Goal: Task Accomplishment & Management: Use online tool/utility

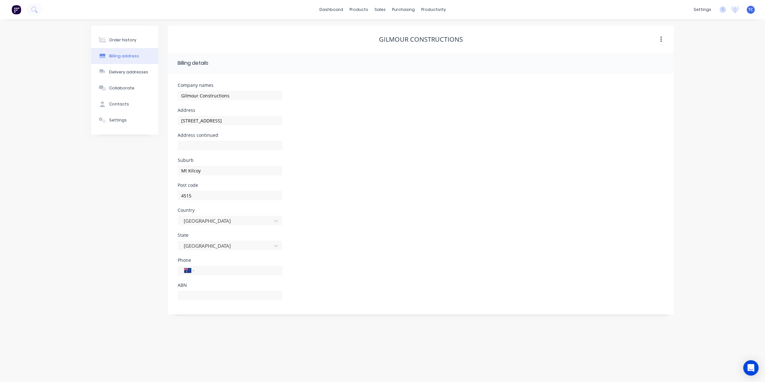
select select "AU"
click at [383, 8] on div "sales" at bounding box center [380, 10] width 18 height 10
click at [403, 31] on div "Sales Orders" at bounding box center [404, 31] width 26 height 6
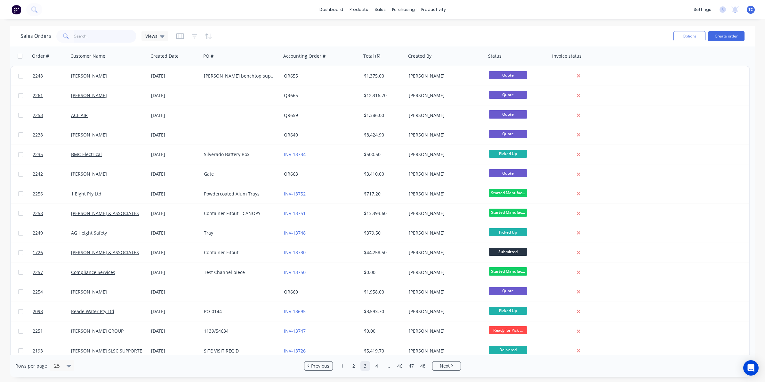
click at [80, 32] on input "text" at bounding box center [105, 36] width 62 height 13
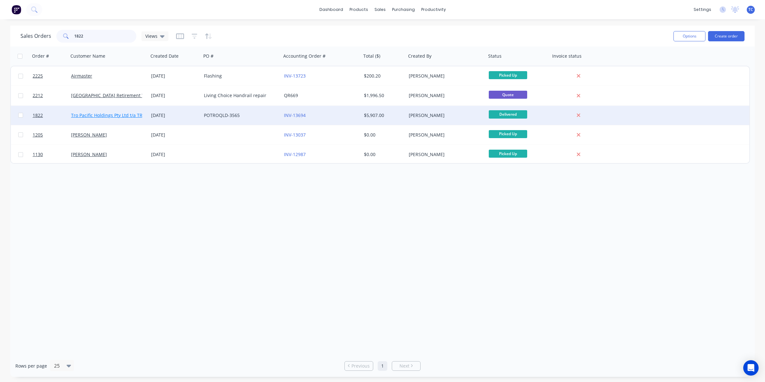
type input "1822"
click at [106, 115] on link "Tro Pacific Holdings Pty Ltd t/a TROPAC" at bounding box center [112, 115] width 83 height 6
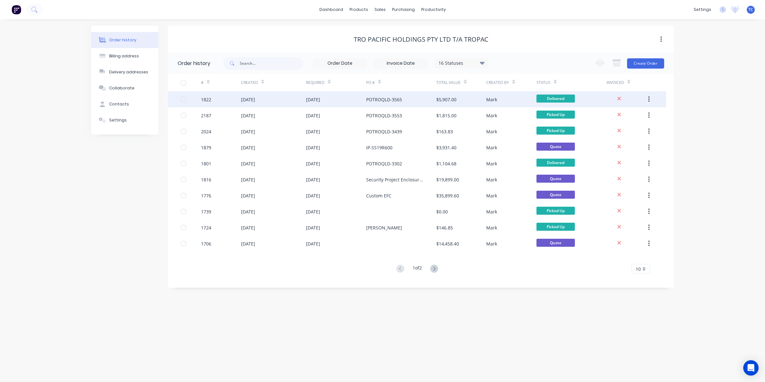
click at [255, 98] on div "[DATE]" at bounding box center [248, 99] width 14 height 7
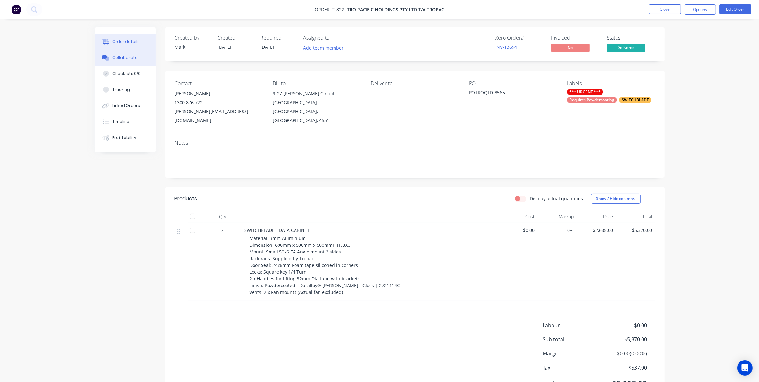
click at [125, 58] on div "Collaborate" at bounding box center [124, 58] width 25 height 6
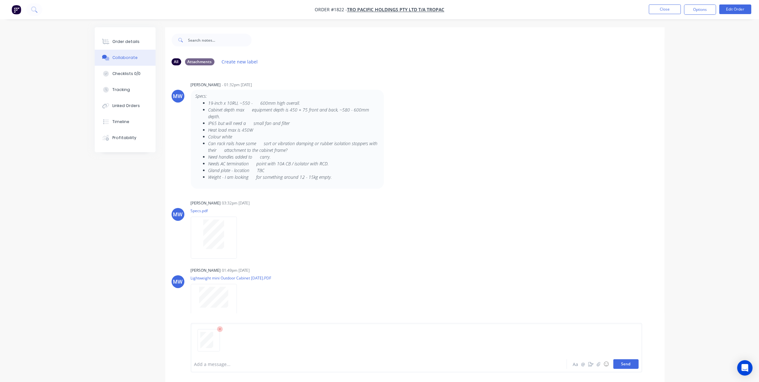
click at [625, 364] on button "Send" at bounding box center [626, 364] width 25 height 10
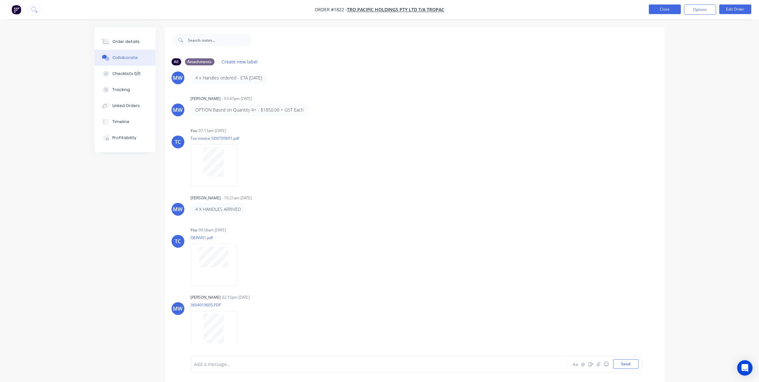
click at [661, 8] on button "Close" at bounding box center [665, 9] width 32 height 10
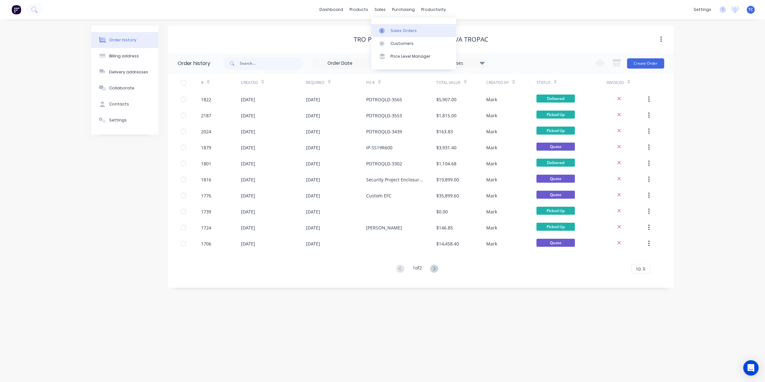
click at [394, 28] on div "Sales Orders" at bounding box center [404, 31] width 26 height 6
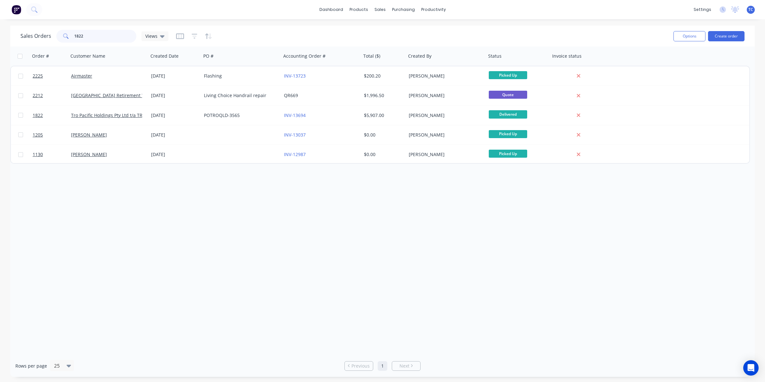
drag, startPoint x: 85, startPoint y: 35, endPoint x: 73, endPoint y: 34, distance: 12.6
click at [73, 34] on div "1822" at bounding box center [96, 36] width 80 height 13
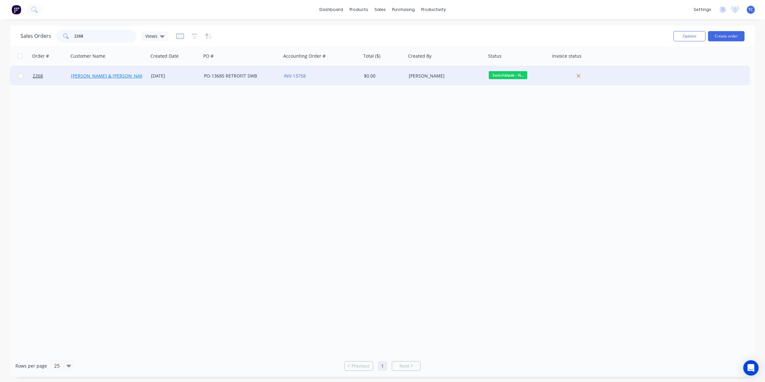
type input "2268"
click at [107, 77] on link "[PERSON_NAME] & [PERSON_NAME] Electrical" at bounding box center [120, 76] width 98 height 6
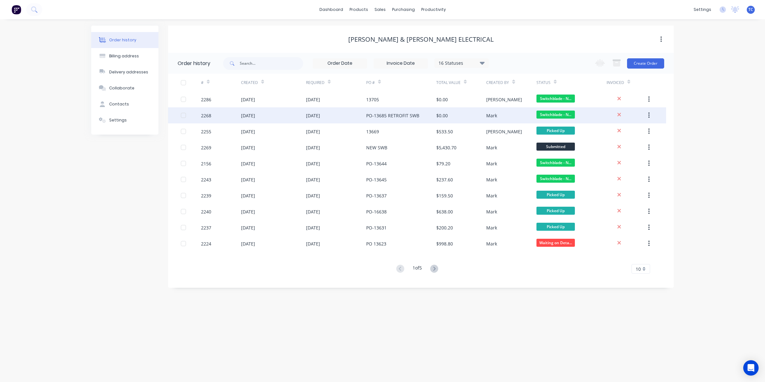
click at [255, 116] on div "[DATE]" at bounding box center [248, 115] width 14 height 7
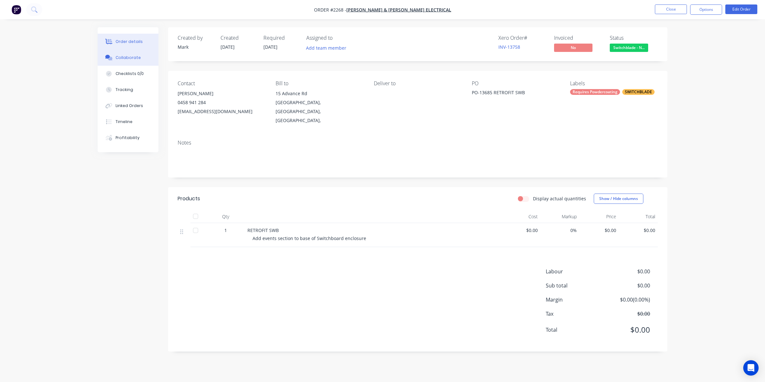
click at [127, 56] on div "Collaborate" at bounding box center [128, 58] width 25 height 6
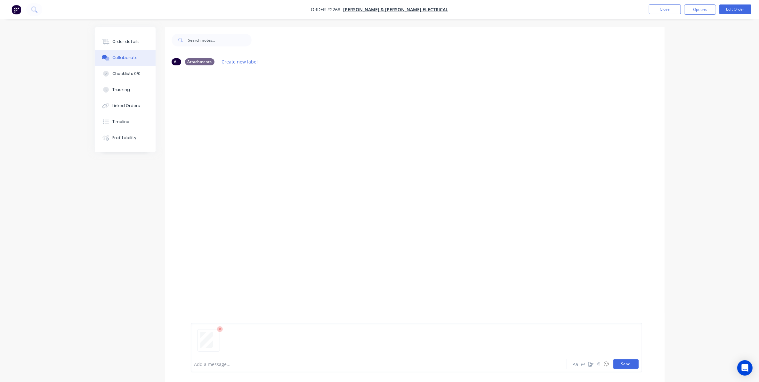
click at [625, 365] on button "Send" at bounding box center [626, 364] width 25 height 10
click at [662, 8] on button "Close" at bounding box center [665, 9] width 32 height 10
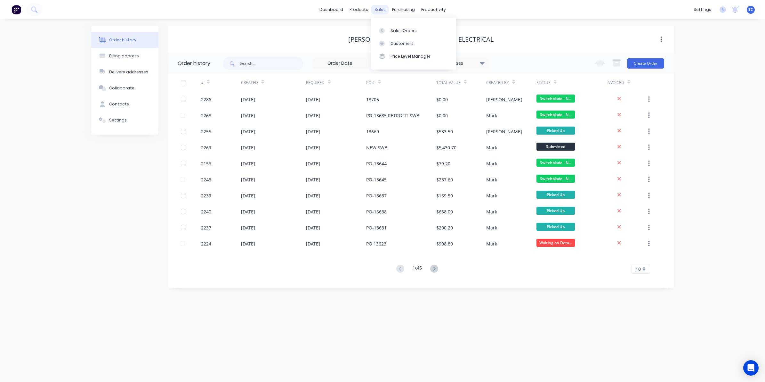
click at [378, 8] on div "sales" at bounding box center [380, 10] width 18 height 10
click at [399, 30] on div "Sales Orders" at bounding box center [404, 31] width 26 height 6
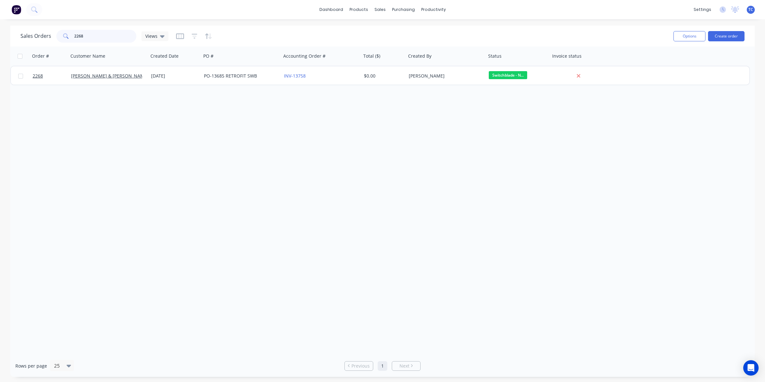
drag, startPoint x: 84, startPoint y: 34, endPoint x: 71, endPoint y: 33, distance: 12.9
click at [71, 33] on div "2268" at bounding box center [96, 36] width 80 height 13
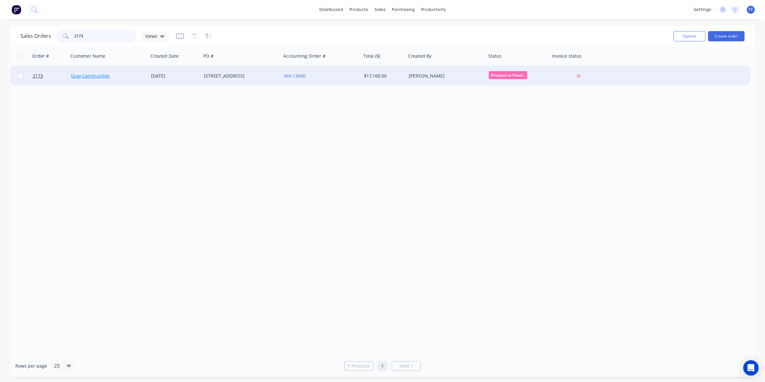
type input "2173"
click at [94, 77] on link "Gray Construction" at bounding box center [90, 76] width 39 height 6
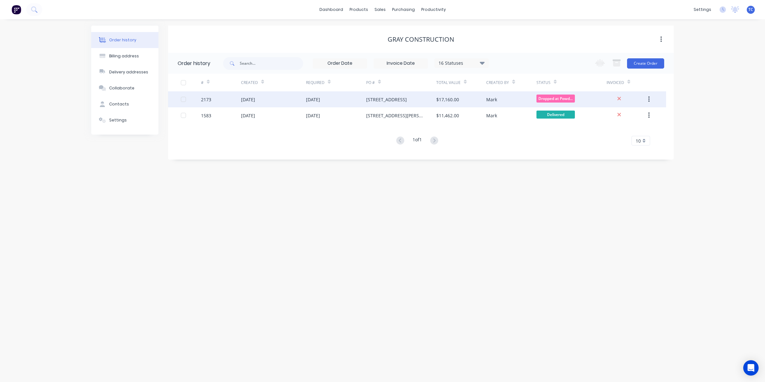
click at [250, 98] on div "[DATE]" at bounding box center [248, 99] width 14 height 7
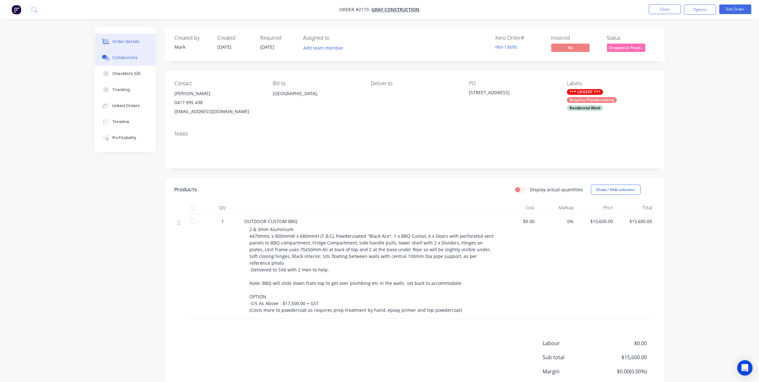
click at [125, 58] on div "Collaborate" at bounding box center [124, 58] width 25 height 6
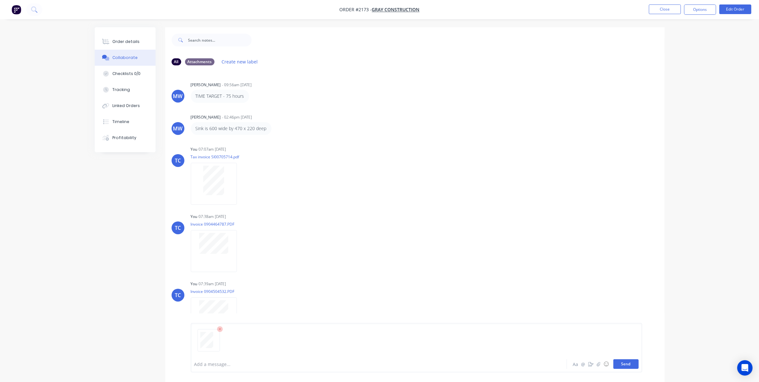
click at [623, 363] on button "Send" at bounding box center [626, 364] width 25 height 10
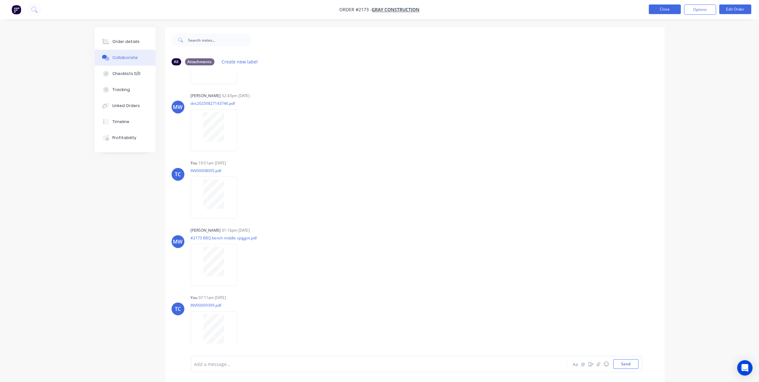
click at [661, 11] on button "Close" at bounding box center [665, 9] width 32 height 10
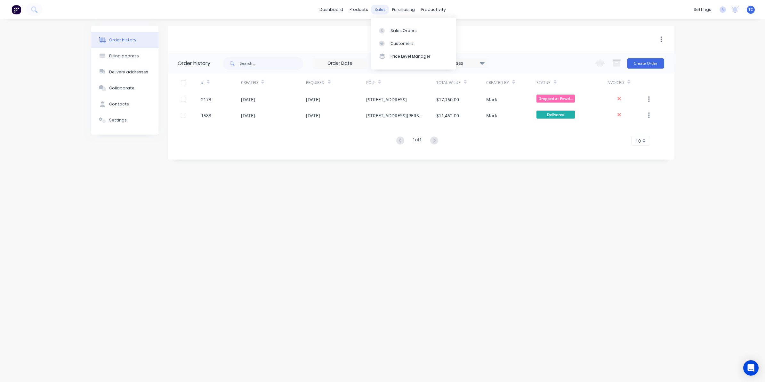
click at [382, 8] on div "sales" at bounding box center [380, 10] width 18 height 10
click at [392, 28] on div "Sales Orders" at bounding box center [404, 31] width 26 height 6
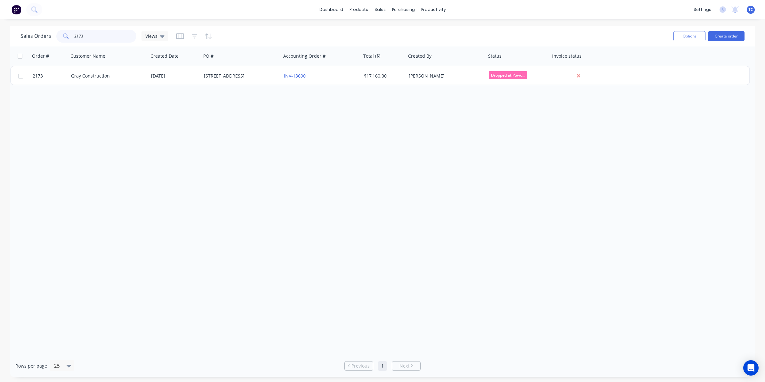
drag, startPoint x: 84, startPoint y: 36, endPoint x: 72, endPoint y: 34, distance: 12.2
click at [72, 34] on div "2173" at bounding box center [96, 36] width 80 height 13
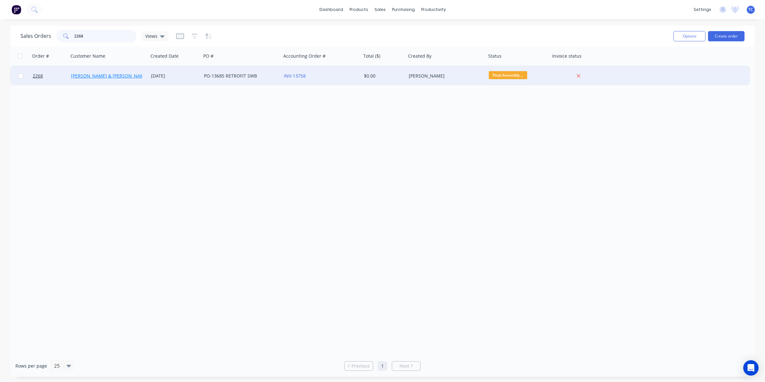
type input "2268"
click at [91, 76] on link "[PERSON_NAME] & [PERSON_NAME] Electrical" at bounding box center [120, 76] width 98 height 6
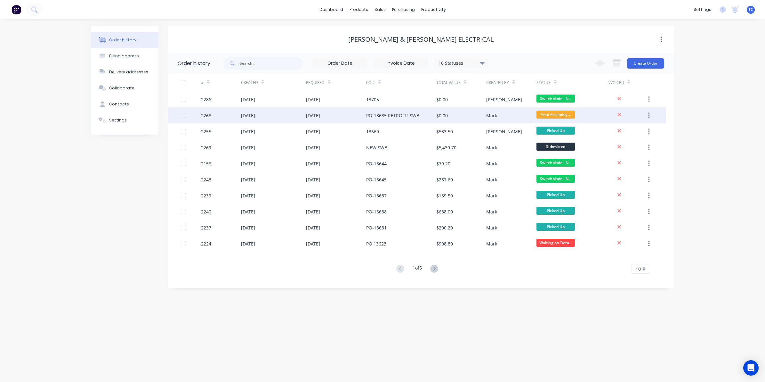
click at [252, 115] on div "[DATE]" at bounding box center [248, 115] width 14 height 7
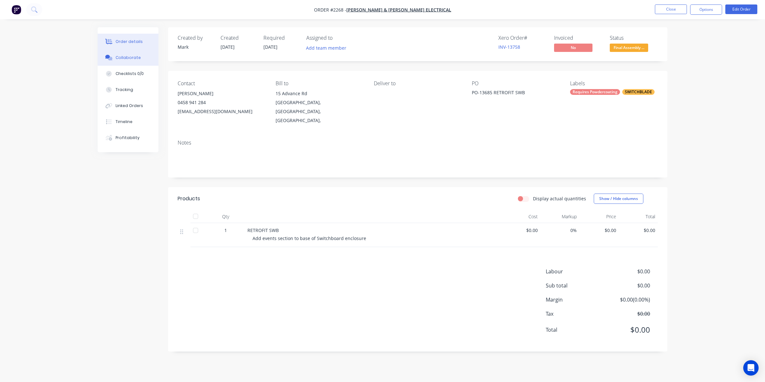
click at [126, 57] on div "Collaborate" at bounding box center [128, 58] width 25 height 6
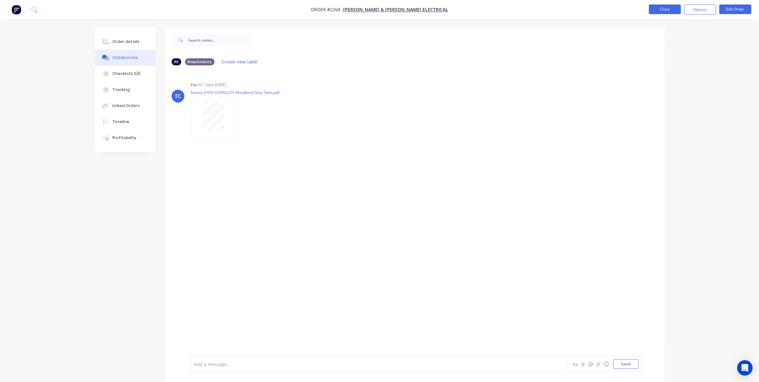
click at [656, 7] on button "Close" at bounding box center [665, 9] width 32 height 10
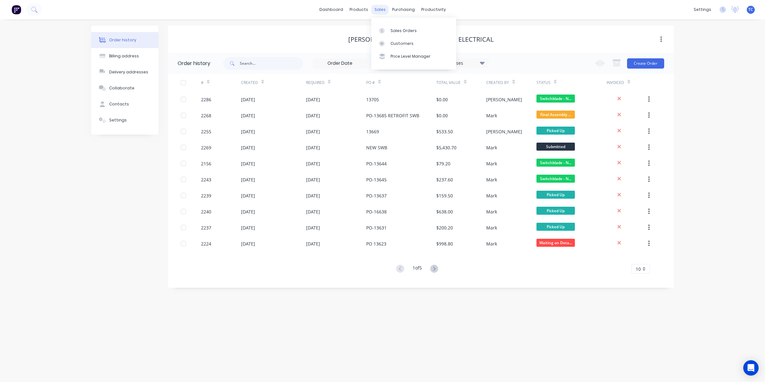
click at [380, 7] on div "sales" at bounding box center [380, 10] width 18 height 10
click at [395, 28] on div "Sales Orders" at bounding box center [404, 31] width 26 height 6
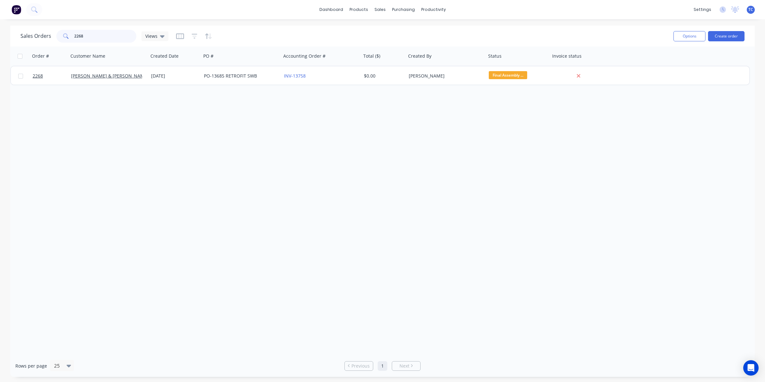
drag, startPoint x: 89, startPoint y: 36, endPoint x: 71, endPoint y: 34, distance: 18.4
click at [71, 34] on div "2268" at bounding box center [96, 36] width 80 height 13
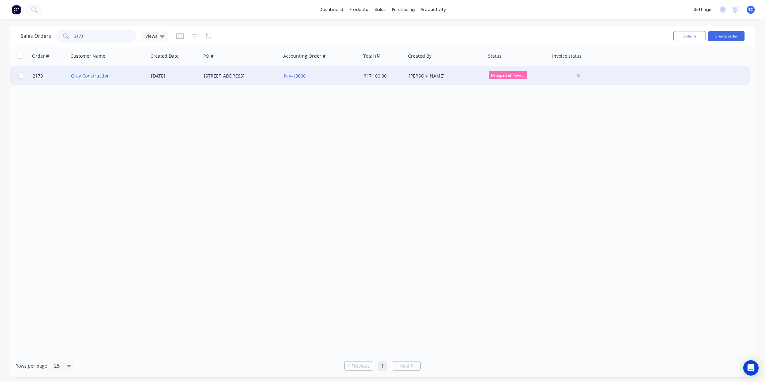
type input "2173"
click at [94, 75] on link "Gray Construction" at bounding box center [90, 76] width 39 height 6
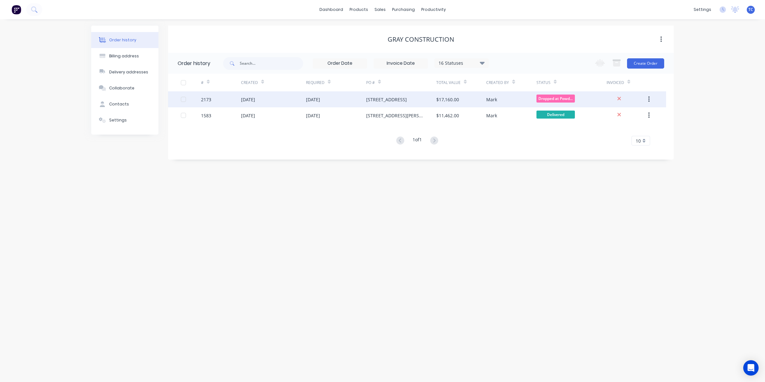
click at [251, 99] on div "[DATE]" at bounding box center [248, 99] width 14 height 7
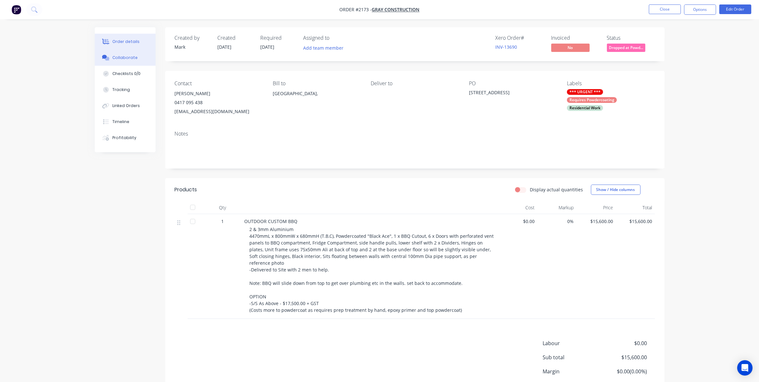
click at [126, 58] on div "Collaborate" at bounding box center [124, 58] width 25 height 6
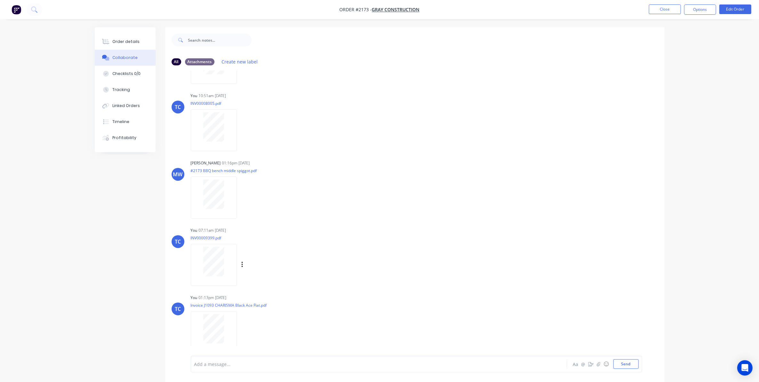
scroll to position [10, 0]
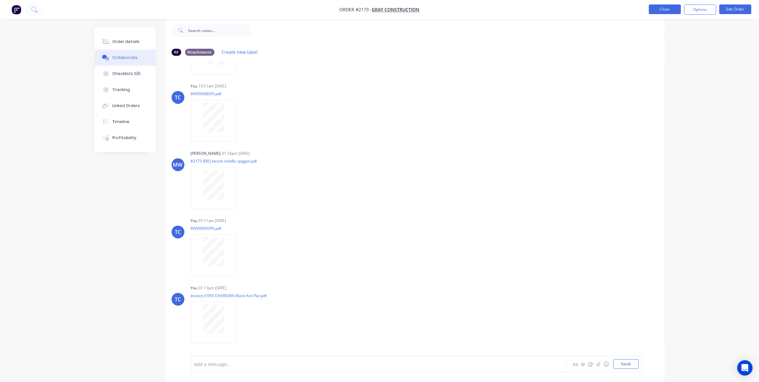
click at [661, 8] on button "Close" at bounding box center [665, 9] width 32 height 10
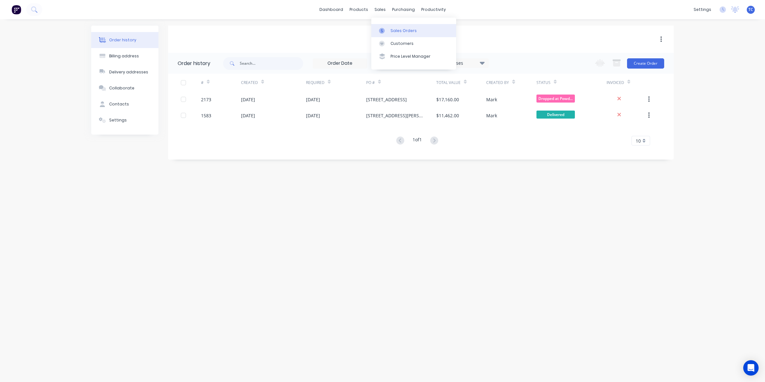
click at [396, 29] on div "Sales Orders" at bounding box center [404, 31] width 26 height 6
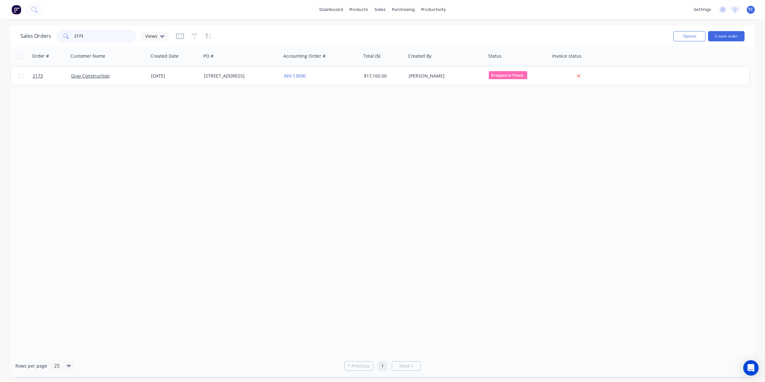
drag, startPoint x: 86, startPoint y: 36, endPoint x: 70, endPoint y: 36, distance: 16.0
click at [70, 36] on div "2173" at bounding box center [96, 36] width 80 height 13
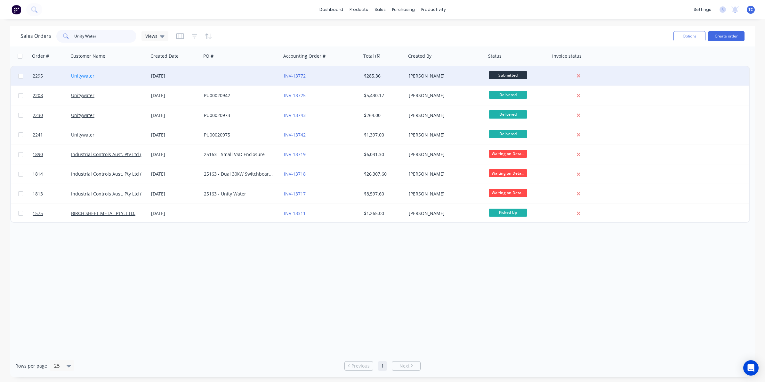
type input "Unity Water"
click at [91, 74] on link "Unitywater" at bounding box center [82, 76] width 23 height 6
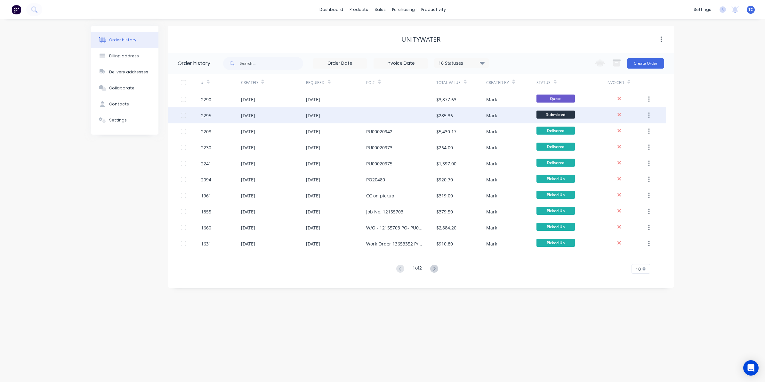
click at [255, 114] on div "[DATE]" at bounding box center [248, 115] width 14 height 7
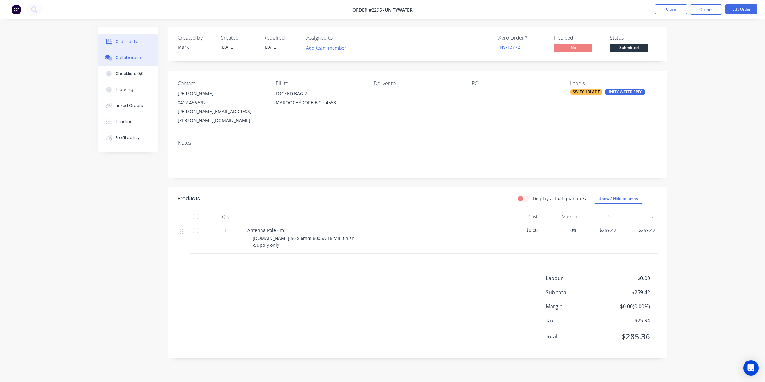
click at [125, 58] on div "Collaborate" at bounding box center [128, 58] width 25 height 6
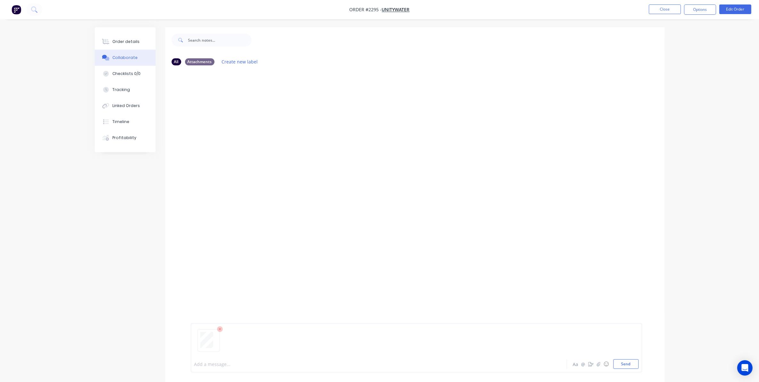
click at [208, 361] on div at bounding box center [361, 364] width 333 height 7
click at [628, 364] on button "Send" at bounding box center [626, 364] width 25 height 10
click at [663, 9] on button "Close" at bounding box center [665, 9] width 32 height 10
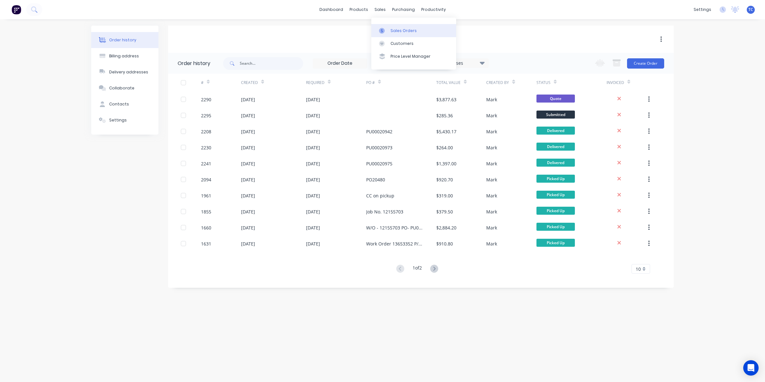
click at [393, 29] on div "Sales Orders" at bounding box center [404, 31] width 26 height 6
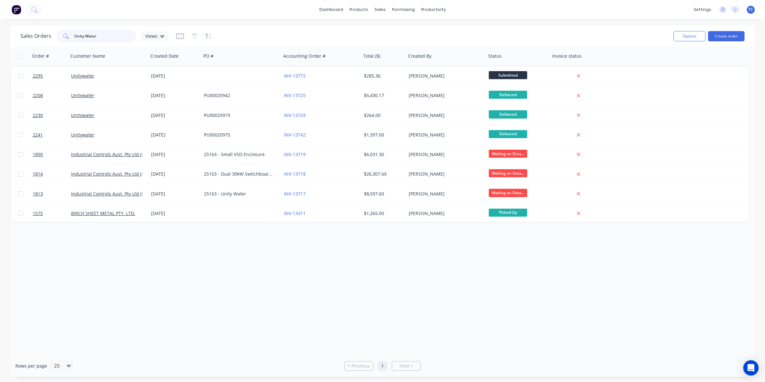
drag, startPoint x: 99, startPoint y: 37, endPoint x: 74, endPoint y: 33, distance: 25.3
click at [74, 34] on input "Unity Water" at bounding box center [105, 36] width 62 height 13
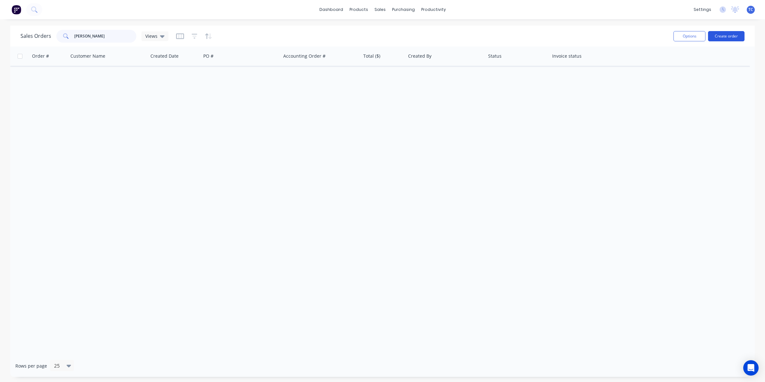
type input "[PERSON_NAME]"
click at [722, 36] on button "Create order" at bounding box center [726, 36] width 37 height 10
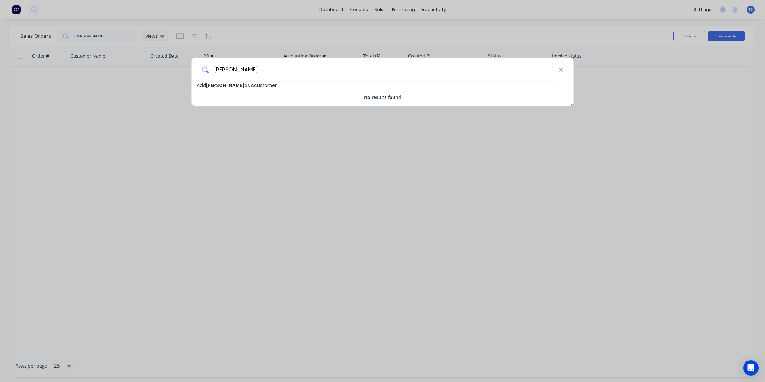
type input "[PERSON_NAME]"
click at [218, 86] on span "[PERSON_NAME]" at bounding box center [225, 85] width 38 height 6
select select "AU"
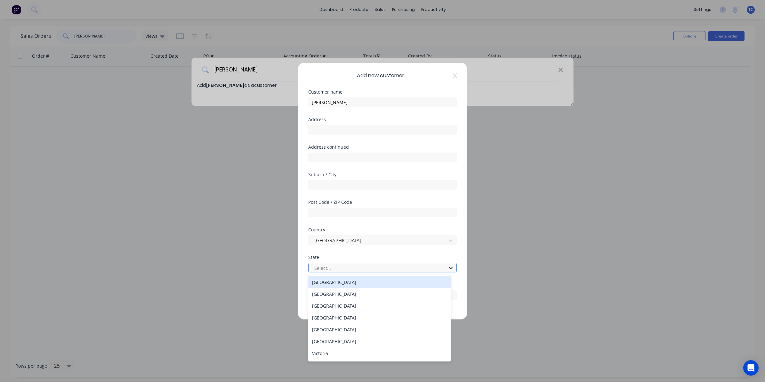
click at [448, 265] on icon at bounding box center [451, 268] width 6 height 6
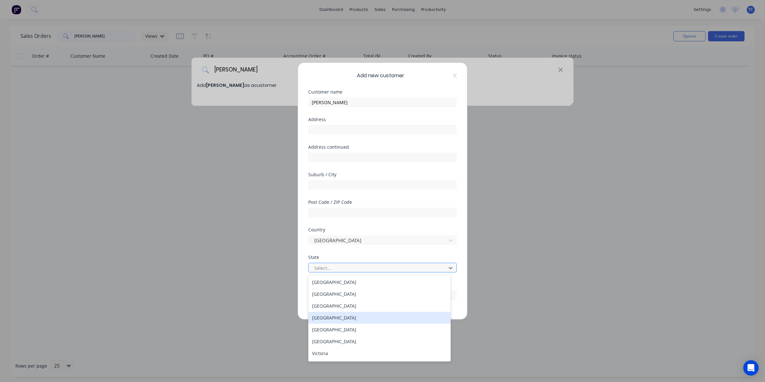
click at [330, 318] on div "[GEOGRAPHIC_DATA]" at bounding box center [379, 318] width 143 height 12
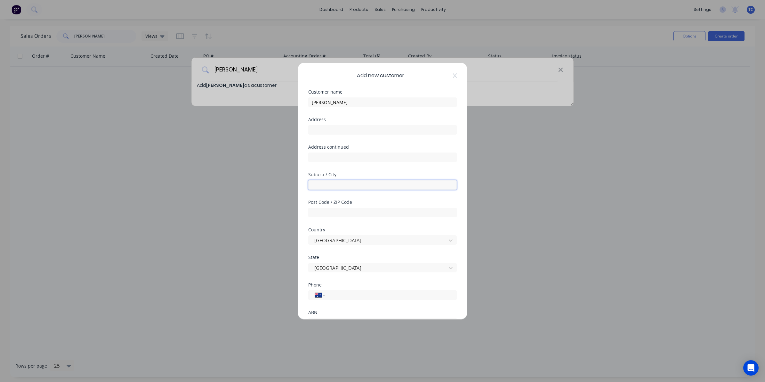
click at [314, 183] on input "text" at bounding box center [382, 185] width 149 height 10
type input "Rosemount"
click at [327, 294] on div "International [GEOGRAPHIC_DATA] [GEOGRAPHIC_DATA] [GEOGRAPHIC_DATA] [GEOGRAPHIC…" at bounding box center [382, 295] width 149 height 10
click at [336, 294] on input "tel" at bounding box center [390, 294] width 121 height 7
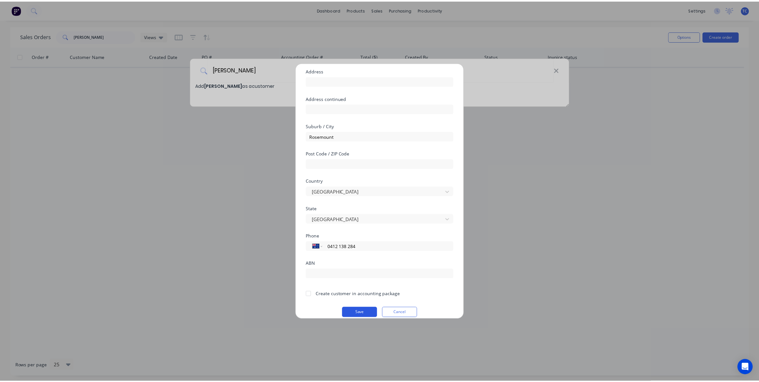
scroll to position [56, 0]
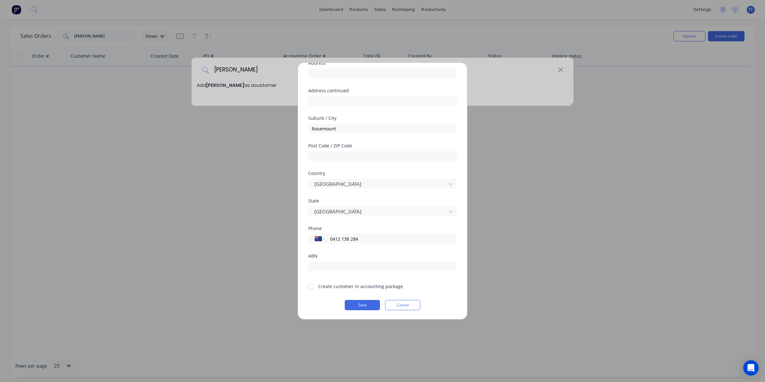
type input "0412 138 284"
click at [311, 286] on div at bounding box center [311, 286] width 13 height 13
click at [357, 304] on button "Save" at bounding box center [362, 305] width 35 height 10
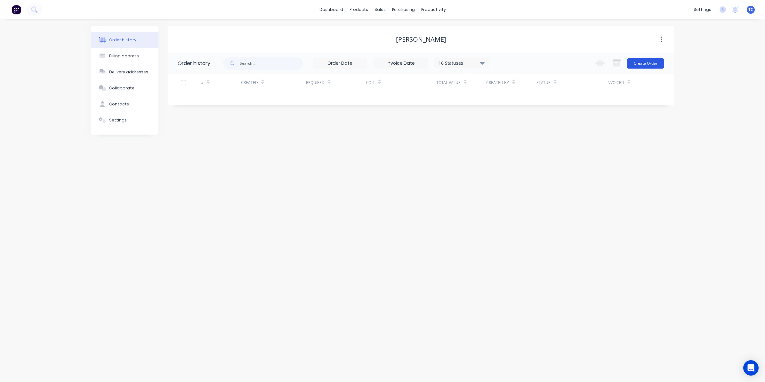
click at [644, 61] on button "Create Order" at bounding box center [645, 63] width 37 height 10
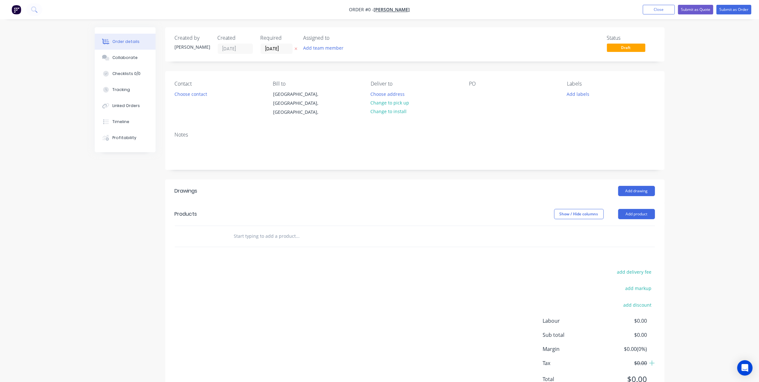
paste input "After discussing this with you I thought I would send you a sketch of the two p…"
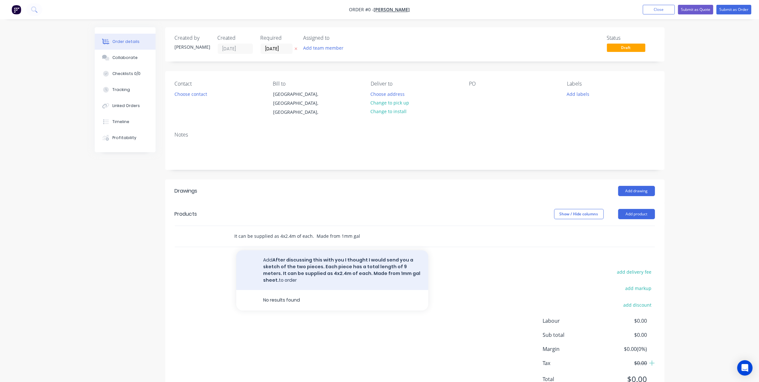
type input "After discussing this with you I thought I would send you a sketch of the two p…"
click at [308, 257] on button "Add After discussing this with you I thought I would send you a sketch of the t…" at bounding box center [332, 270] width 192 height 40
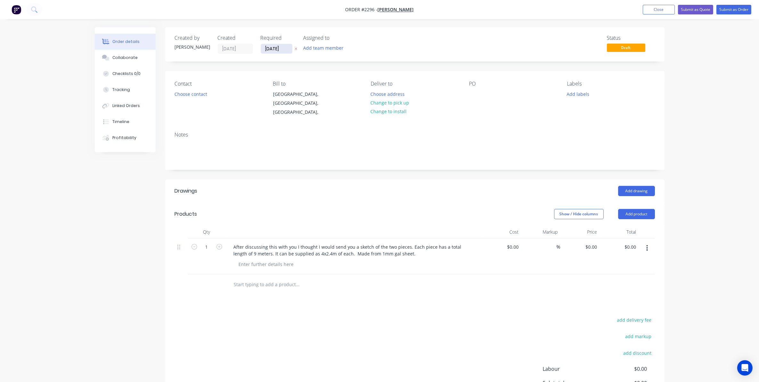
click at [271, 44] on input "[DATE]" at bounding box center [276, 49] width 31 height 10
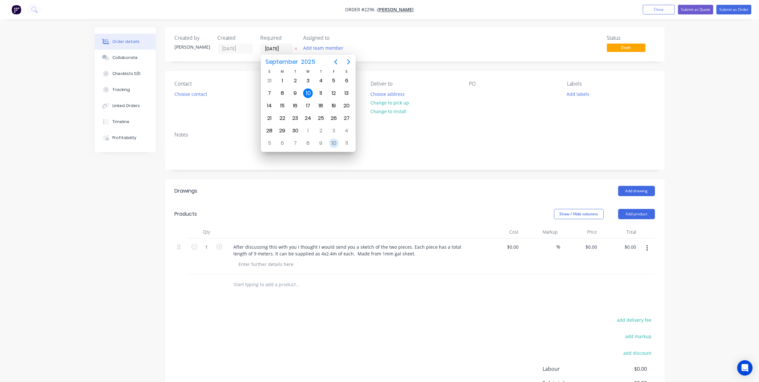
click at [333, 140] on div "10" at bounding box center [334, 143] width 10 height 10
type input "[DATE]"
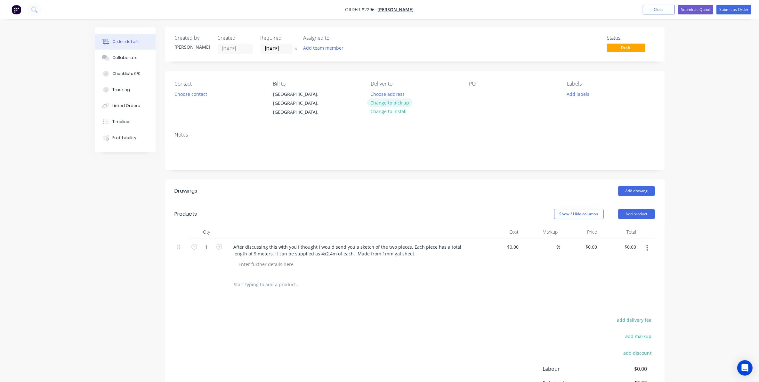
click at [395, 102] on button "Change to pick up" at bounding box center [389, 102] width 45 height 9
click at [472, 93] on div at bounding box center [474, 93] width 10 height 9
click at [578, 93] on button "Add labels" at bounding box center [578, 93] width 29 height 9
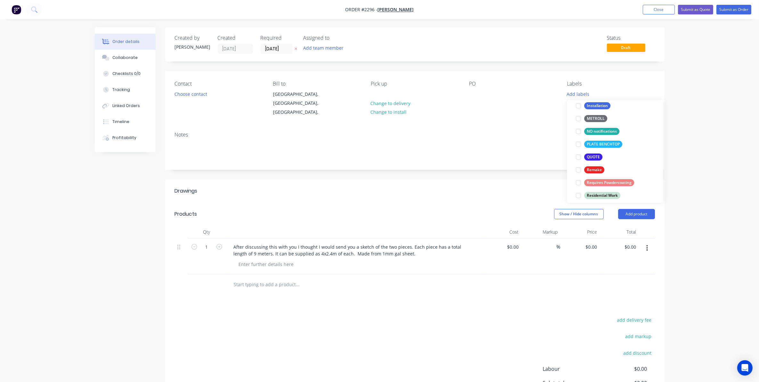
scroll to position [200, 0]
click at [580, 156] on div at bounding box center [578, 156] width 13 height 13
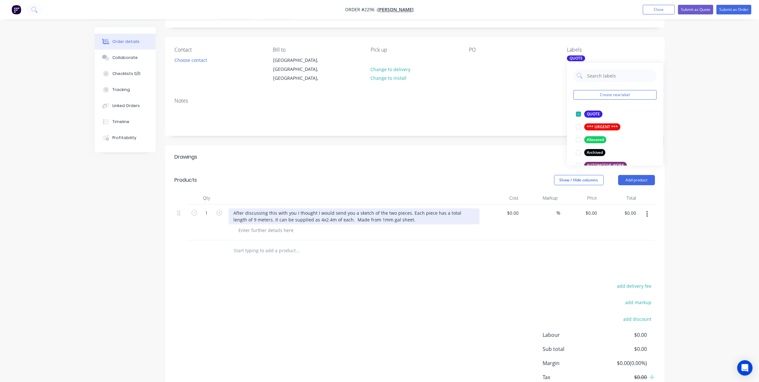
scroll to position [0, 0]
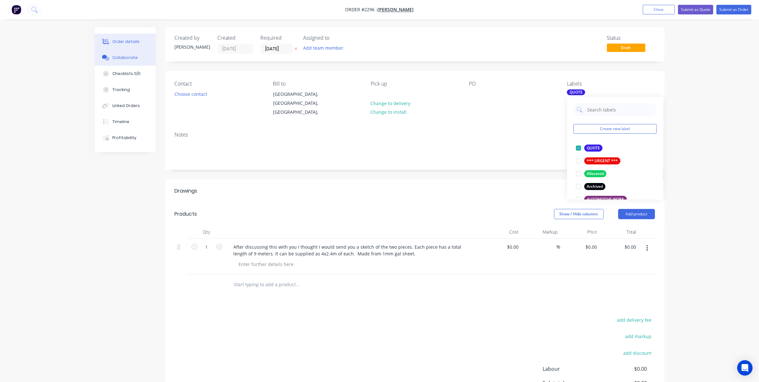
click at [128, 60] on div "Collaborate" at bounding box center [124, 58] width 25 height 6
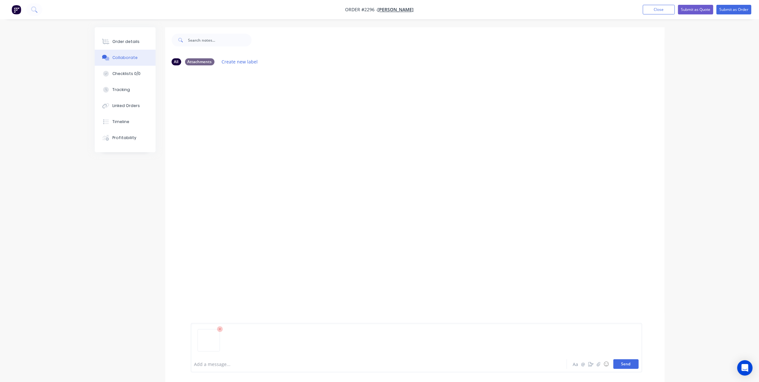
click at [625, 363] on button "Send" at bounding box center [626, 364] width 25 height 10
click at [130, 42] on div "Order details" at bounding box center [125, 42] width 27 height 6
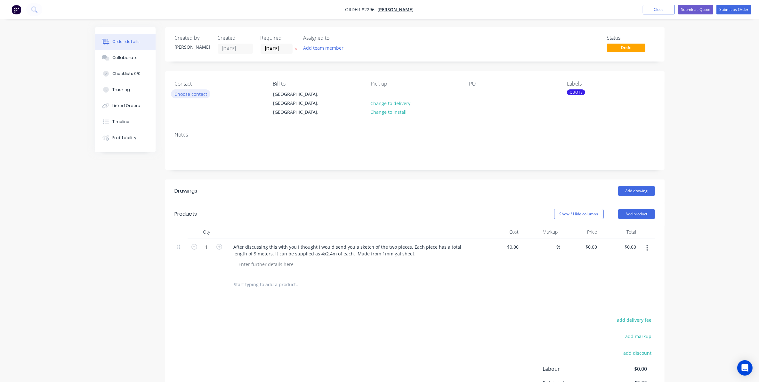
click at [187, 93] on button "Choose contact" at bounding box center [190, 93] width 39 height 9
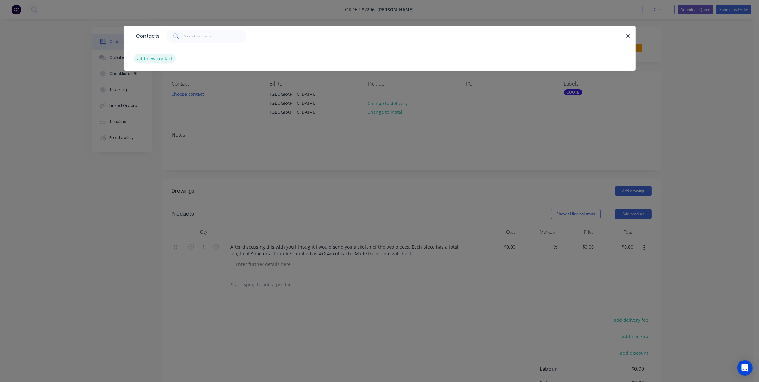
click at [152, 58] on button "add new contact" at bounding box center [155, 58] width 42 height 9
select select "AU"
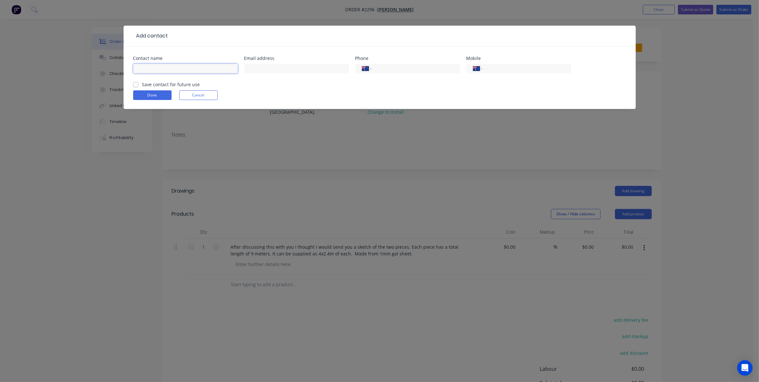
click at [143, 68] on input "text" at bounding box center [185, 69] width 105 height 10
type input "[PERSON_NAME]"
drag, startPoint x: 247, startPoint y: 68, endPoint x: 258, endPoint y: 67, distance: 11.2
click at [248, 68] on input "text" at bounding box center [296, 69] width 105 height 10
type input "b"
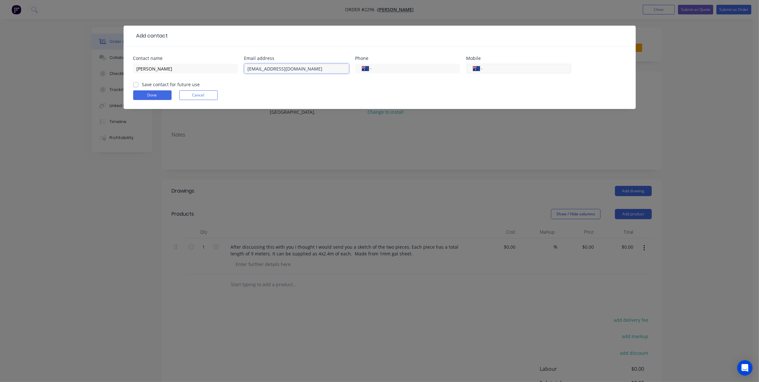
type input "[EMAIL_ADDRESS][DOMAIN_NAME]"
click at [489, 69] on input "tel" at bounding box center [525, 68] width 77 height 7
type input "0412 138 284"
click at [142, 84] on label "Save contact for future use" at bounding box center [171, 84] width 58 height 7
click at [136, 84] on input "Save contact for future use" at bounding box center [135, 84] width 5 height 6
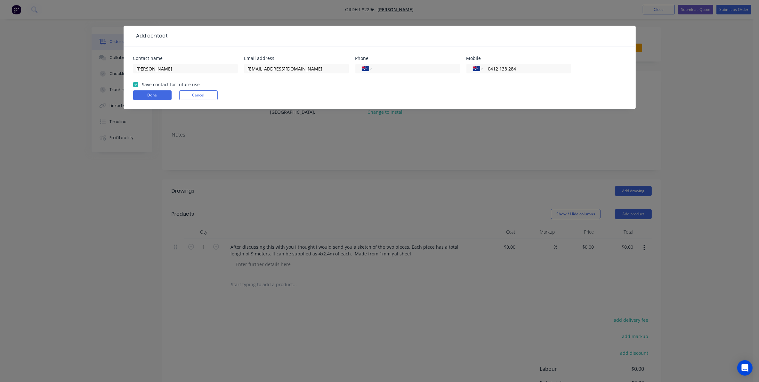
checkbox input "true"
click at [146, 95] on button "Done" at bounding box center [152, 95] width 38 height 10
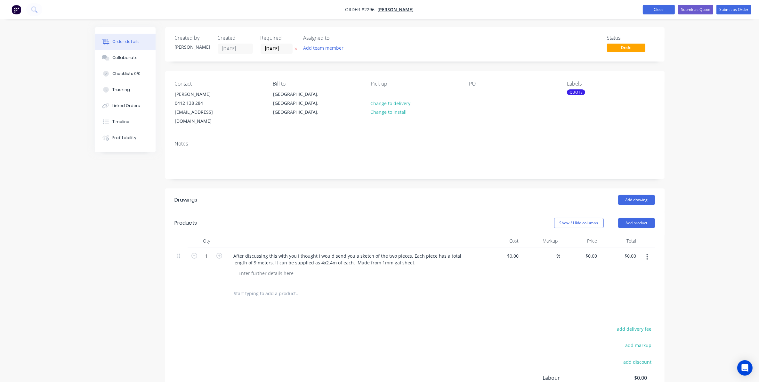
click at [656, 7] on button "Close" at bounding box center [659, 10] width 32 height 10
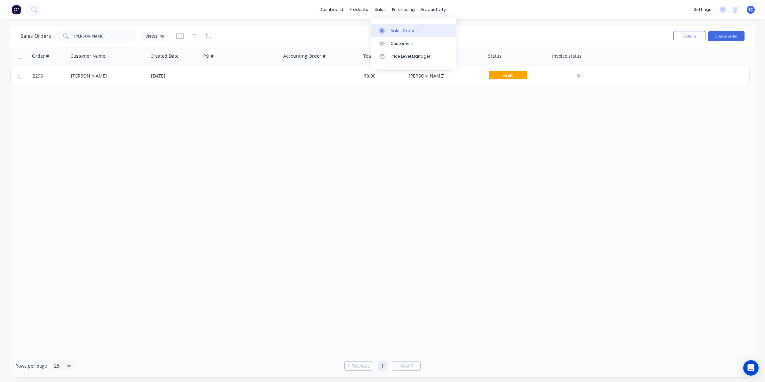
click at [396, 28] on div "Sales Orders" at bounding box center [404, 31] width 26 height 6
drag, startPoint x: 102, startPoint y: 35, endPoint x: 72, endPoint y: 34, distance: 30.1
click at [72, 34] on div "[PERSON_NAME]" at bounding box center [96, 36] width 80 height 13
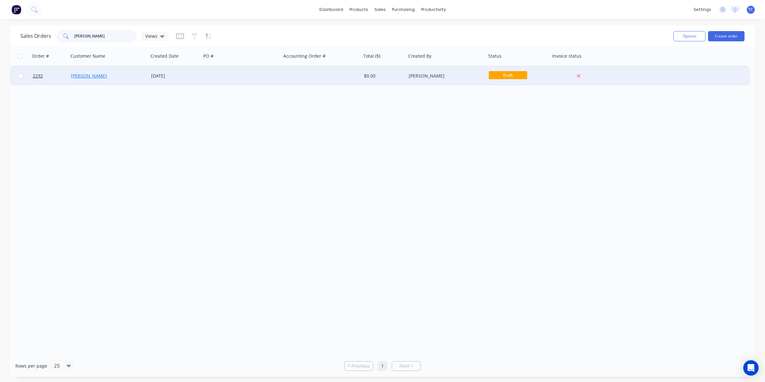
type input "[PERSON_NAME]"
click at [98, 76] on link "[PERSON_NAME]" at bounding box center [89, 76] width 36 height 6
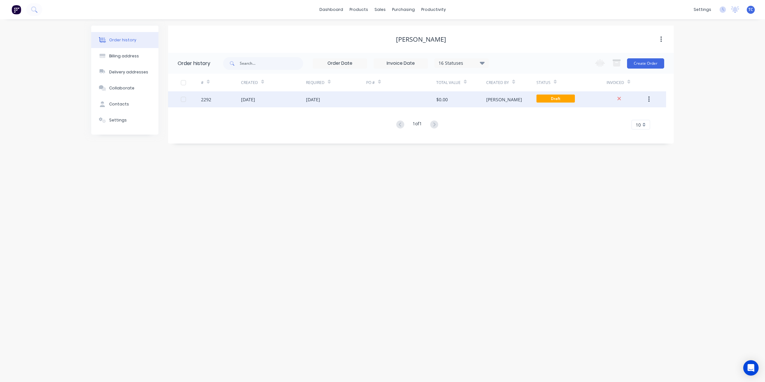
click at [312, 98] on div "[DATE]" at bounding box center [313, 99] width 14 height 7
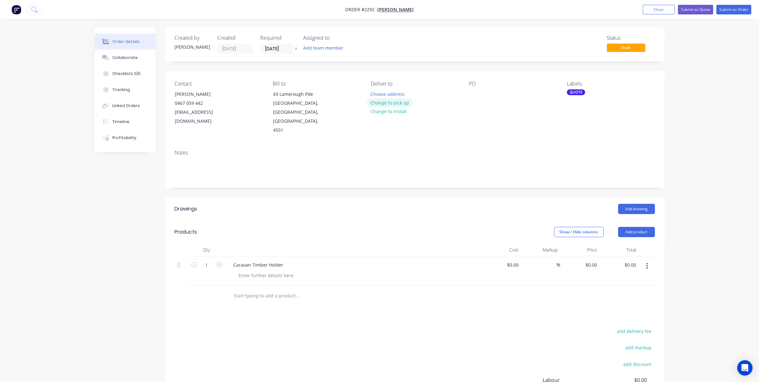
click at [389, 102] on button "Change to pick up" at bounding box center [389, 102] width 45 height 9
click at [468, 94] on div "Contact [PERSON_NAME] [PHONE_NUMBER] [EMAIL_ADDRESS][DOMAIN_NAME] Bill to [STRE…" at bounding box center [415, 107] width 500 height 73
click at [476, 94] on div at bounding box center [474, 93] width 10 height 9
drag, startPoint x: 286, startPoint y: 255, endPoint x: 266, endPoint y: 255, distance: 19.5
click at [266, 260] on div "Caravan Timber Holder" at bounding box center [259, 264] width 60 height 9
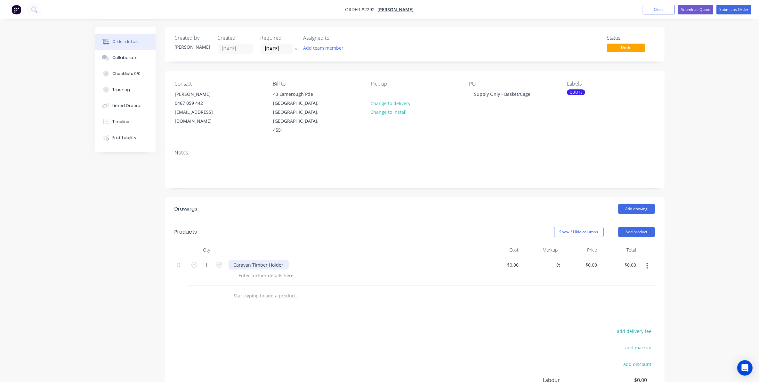
click at [248, 260] on div "Caravan Timber Holder" at bounding box center [259, 264] width 60 height 9
drag, startPoint x: 281, startPoint y: 256, endPoint x: 232, endPoint y: 256, distance: 48.7
click at [232, 260] on div "Caravan Timber Holder" at bounding box center [259, 264] width 60 height 9
click at [241, 271] on div at bounding box center [266, 275] width 65 height 9
click at [254, 271] on div at bounding box center [266, 275] width 65 height 9
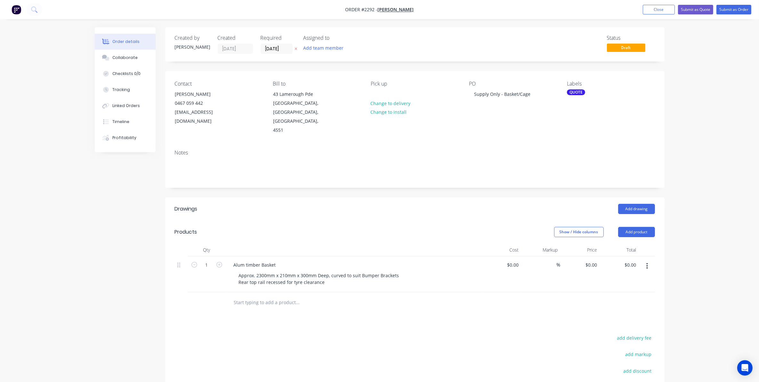
drag, startPoint x: 295, startPoint y: 273, endPoint x: 385, endPoint y: 293, distance: 92.3
click at [385, 296] on div at bounding box center [325, 302] width 192 height 13
click at [327, 273] on div "Approx. 2300mm x 210mm x 300mm Deep, curved to suit Bumper Brackets Rear top ra…" at bounding box center [319, 279] width 171 height 16
click at [515, 260] on input "0" at bounding box center [517, 264] width 7 height 9
type input "$2,130.00"
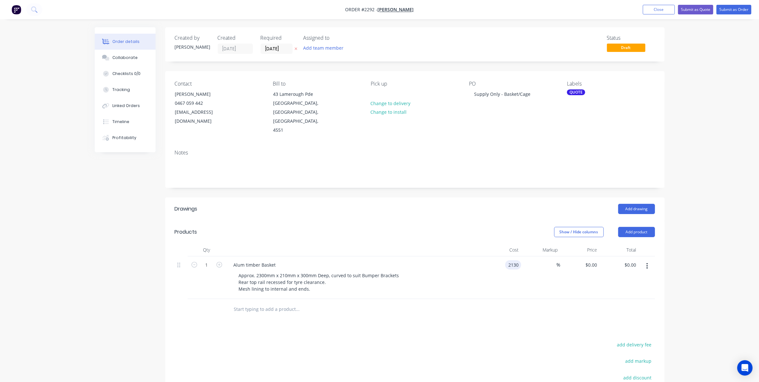
type input "$2,130.00"
drag, startPoint x: 235, startPoint y: 256, endPoint x: 276, endPoint y: 254, distance: 41.7
click at [276, 260] on div "Alum timber Basket" at bounding box center [255, 264] width 53 height 9
click at [286, 260] on div "Alum timber Basket" at bounding box center [354, 264] width 251 height 9
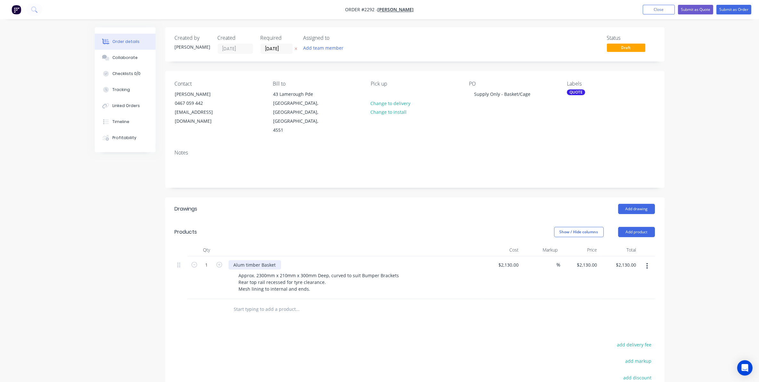
click at [233, 260] on div "Alum timber Basket" at bounding box center [255, 264] width 53 height 9
drag, startPoint x: 287, startPoint y: 255, endPoint x: 328, endPoint y: 255, distance: 41.0
click at [328, 260] on div "Supply Only Basket/Cage Alum timber Basket" at bounding box center [282, 264] width 107 height 9
copy div "Alum timber Basket"
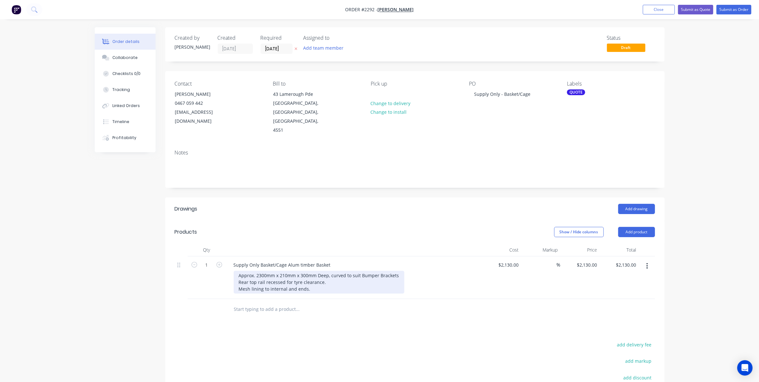
click at [237, 271] on div "Approx. 2300mm x 210mm x 300mm Deep, curved to suit Bumper Brackets Rear top ra…" at bounding box center [319, 282] width 171 height 23
click at [238, 271] on div "Approx. 2300mm x 210mm x 300mm Deep, curved to suit Bumper Brackets Rear top ra…" at bounding box center [319, 282] width 171 height 23
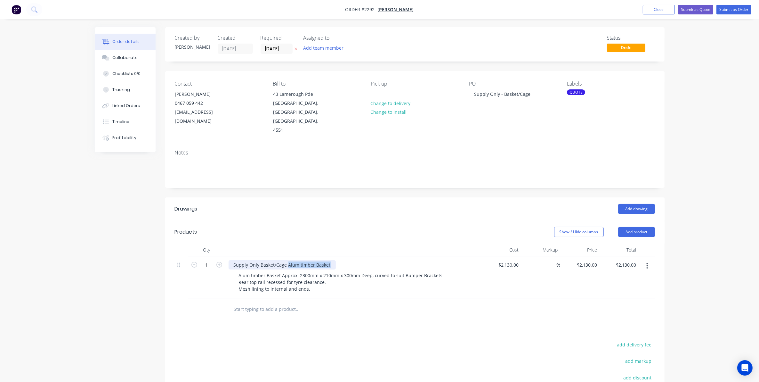
drag, startPoint x: 287, startPoint y: 255, endPoint x: 332, endPoint y: 257, distance: 45.5
click at [332, 260] on div "Supply Only Basket/Cage Alum timber Basket" at bounding box center [282, 264] width 107 height 9
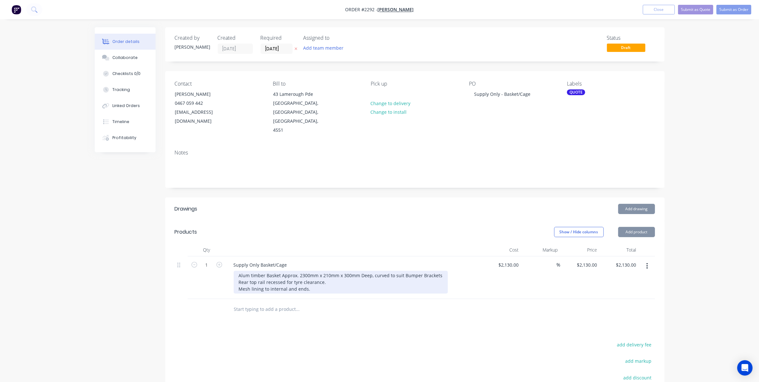
click at [281, 271] on div "Alum timber Basket Approx. 2300mm x 210mm x 300mm Deep, curved to suit Bumper B…" at bounding box center [341, 282] width 214 height 23
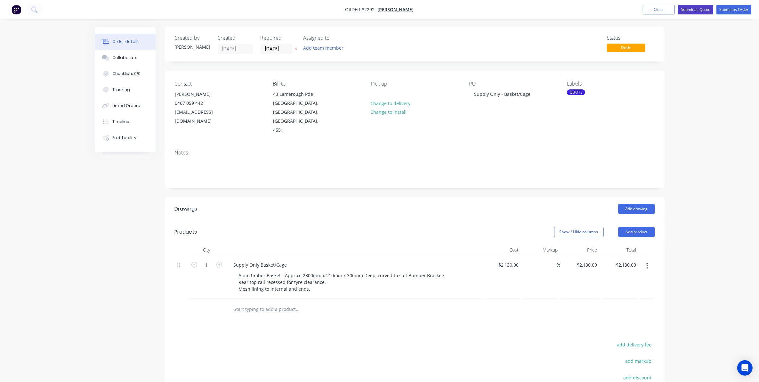
click at [697, 8] on button "Submit as Quote" at bounding box center [695, 10] width 35 height 10
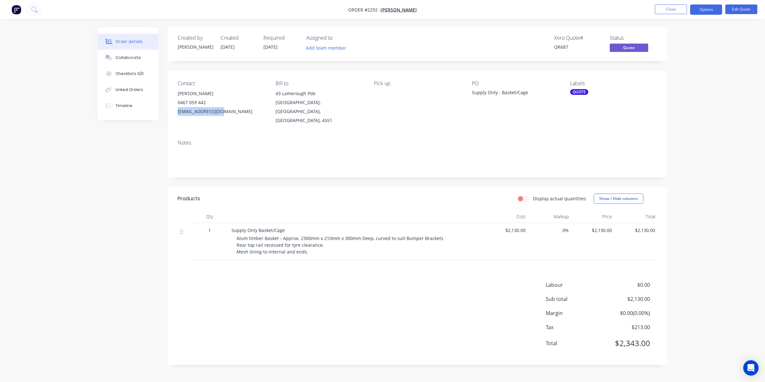
drag, startPoint x: 224, startPoint y: 111, endPoint x: 179, endPoint y: 111, distance: 44.8
click at [179, 111] on div "[EMAIL_ADDRESS][DOMAIN_NAME]" at bounding box center [222, 111] width 88 height 9
drag, startPoint x: 179, startPoint y: 111, endPoint x: 188, endPoint y: 111, distance: 8.6
copy div "[EMAIL_ADDRESS][DOMAIN_NAME]"
click at [671, 8] on button "Close" at bounding box center [671, 9] width 32 height 10
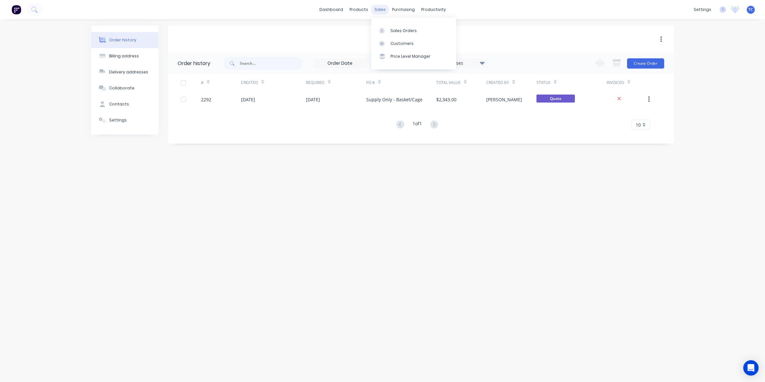
click at [380, 10] on div "sales" at bounding box center [380, 10] width 18 height 10
click at [394, 27] on link "Sales Orders" at bounding box center [413, 30] width 85 height 13
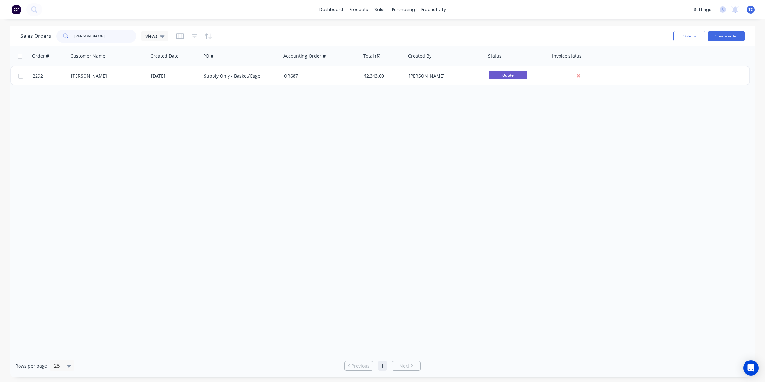
drag, startPoint x: 92, startPoint y: 36, endPoint x: 72, endPoint y: 33, distance: 19.7
click at [72, 33] on div "[PERSON_NAME]" at bounding box center [96, 36] width 80 height 13
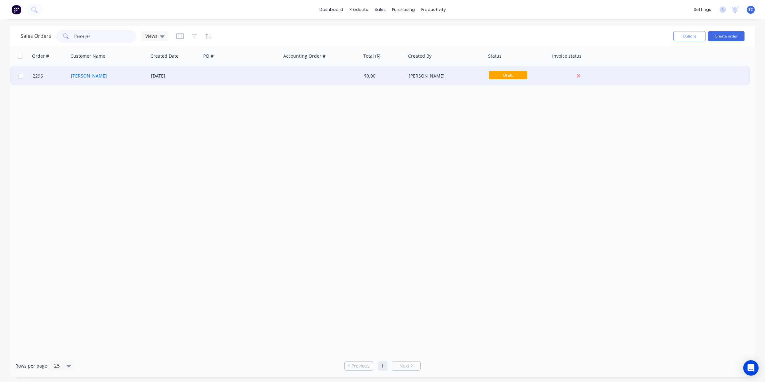
type input "Pameijer"
click at [87, 77] on link "[PERSON_NAME]" at bounding box center [89, 76] width 36 height 6
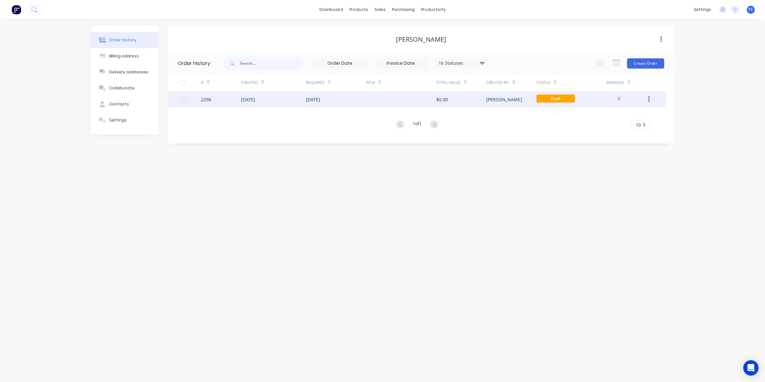
click at [255, 100] on div "[DATE]" at bounding box center [248, 99] width 14 height 7
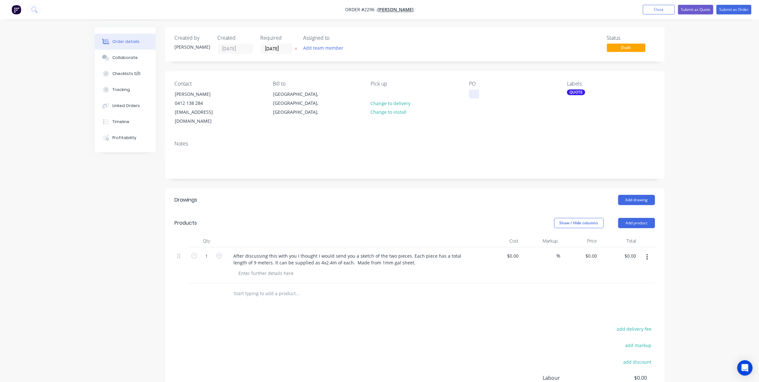
click at [471, 99] on div at bounding box center [474, 93] width 10 height 9
click at [483, 94] on div "Galv Lengths" at bounding box center [488, 93] width 38 height 9
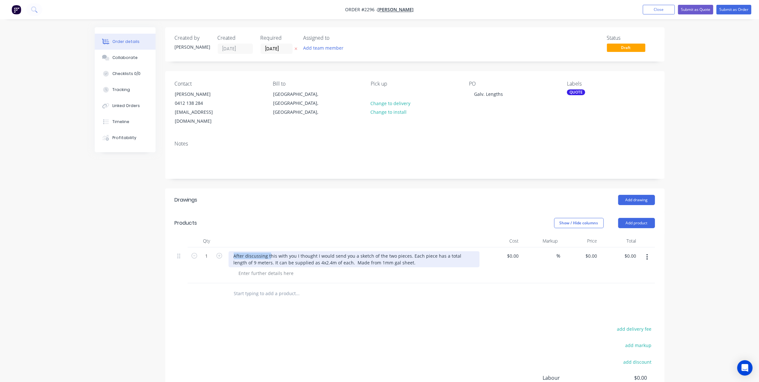
drag, startPoint x: 232, startPoint y: 247, endPoint x: 475, endPoint y: 250, distance: 242.5
click at [478, 251] on div "After discussing this with you I thought I would send you a sketch of the two p…" at bounding box center [354, 259] width 251 height 16
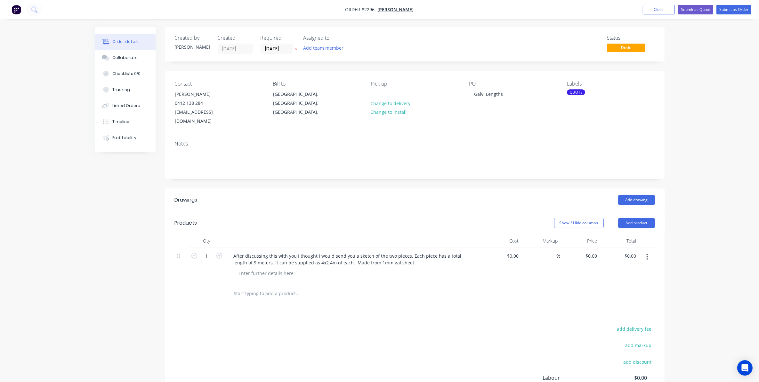
click at [437, 268] on div at bounding box center [357, 272] width 246 height 9
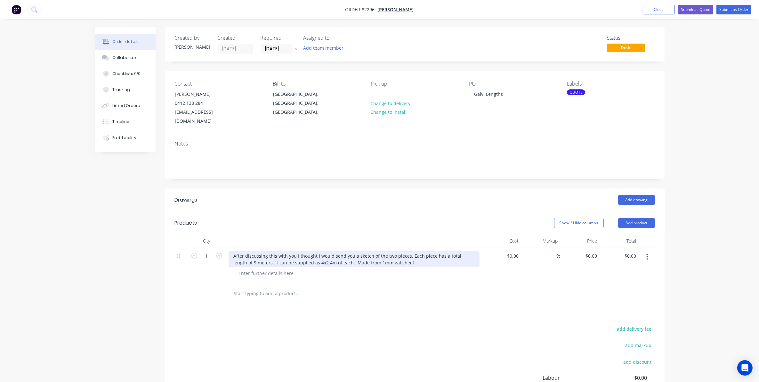
drag, startPoint x: 234, startPoint y: 246, endPoint x: 456, endPoint y: 255, distance: 221.8
click at [456, 255] on div "After discussing this with you I thought I would send you a sketch of the two p…" at bounding box center [354, 259] width 251 height 16
copy div "After discussing this with you I thought I would send you a sketch of the two p…"
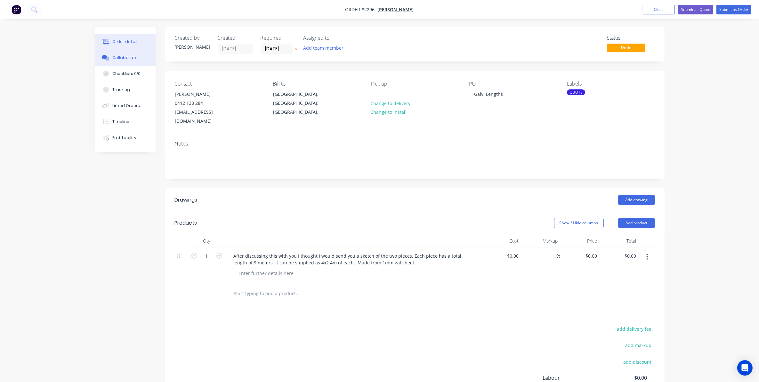
click at [124, 57] on div "Collaborate" at bounding box center [124, 58] width 25 height 6
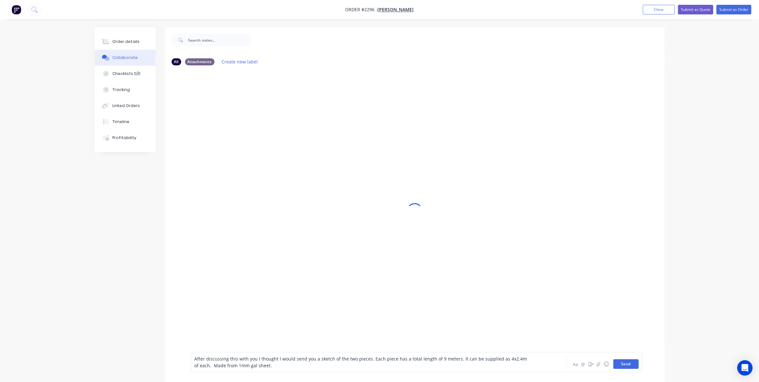
click at [627, 363] on button "Send" at bounding box center [626, 364] width 25 height 10
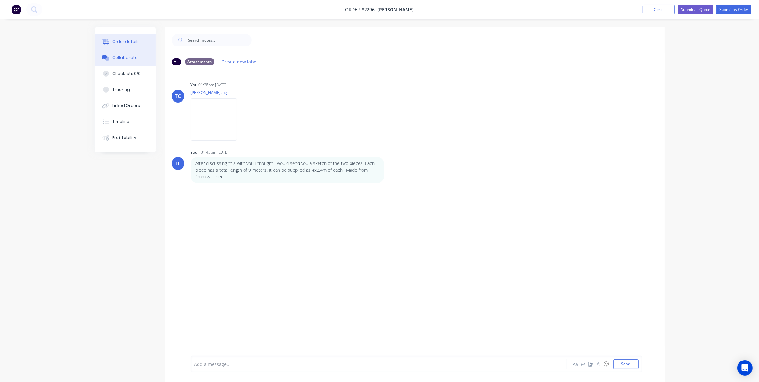
click at [121, 42] on div "Order details" at bounding box center [125, 42] width 27 height 6
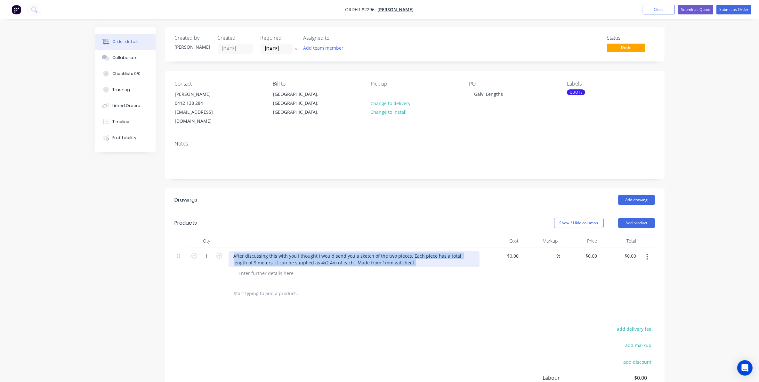
drag, startPoint x: 231, startPoint y: 247, endPoint x: 402, endPoint y: 269, distance: 173.0
click at [402, 269] on div "After discussing this with you I thought I would send you a sketch of the two p…" at bounding box center [354, 265] width 256 height 36
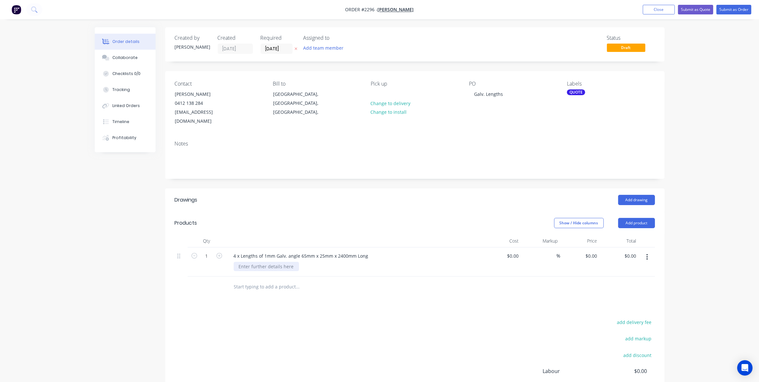
click at [242, 262] on div at bounding box center [266, 266] width 65 height 9
click at [370, 251] on div "4 x Lengths of 1mm Galv. angle 65mm x 25mm x 2400mm Long" at bounding box center [301, 255] width 145 height 9
click at [513, 251] on div "0 0" at bounding box center [516, 255] width 10 height 9
type input "$240.00"
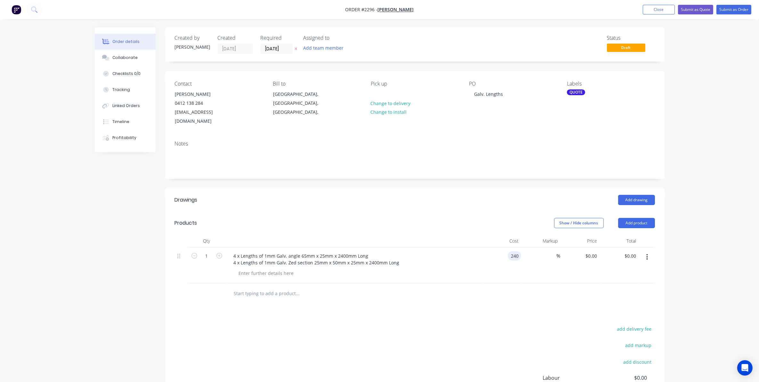
type input "$240.00"
click at [484, 94] on div "Galv. Lengths" at bounding box center [488, 93] width 39 height 9
drag, startPoint x: 509, startPoint y: 95, endPoint x: 512, endPoint y: 95, distance: 3.8
click at [512, 95] on div "Galv. Angle & Z scetion Lengths" at bounding box center [507, 93] width 77 height 9
click at [694, 9] on button "Submit as Quote" at bounding box center [695, 10] width 35 height 10
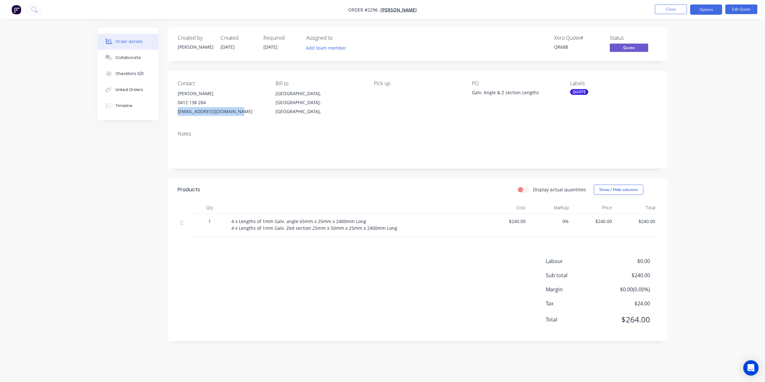
drag, startPoint x: 236, startPoint y: 111, endPoint x: 178, endPoint y: 111, distance: 58.0
click at [178, 111] on div "[EMAIL_ADDRESS][DOMAIN_NAME]" at bounding box center [222, 111] width 88 height 9
drag, startPoint x: 178, startPoint y: 111, endPoint x: 187, endPoint y: 111, distance: 9.3
copy div "[EMAIL_ADDRESS][DOMAIN_NAME]"
click at [664, 7] on button "Close" at bounding box center [671, 9] width 32 height 10
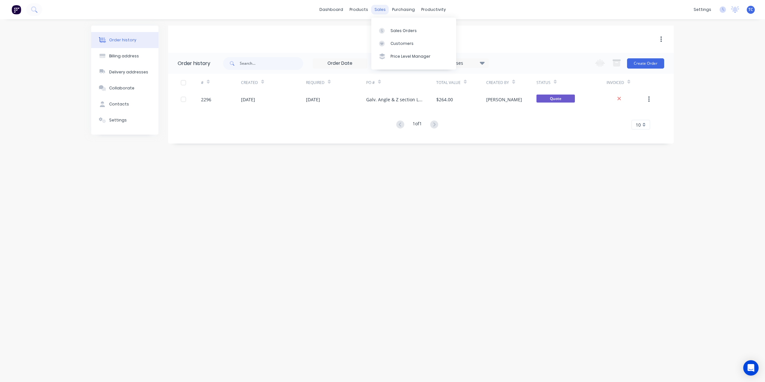
click at [377, 7] on div "sales" at bounding box center [380, 10] width 18 height 10
click at [395, 31] on div "Sales Orders" at bounding box center [404, 31] width 26 height 6
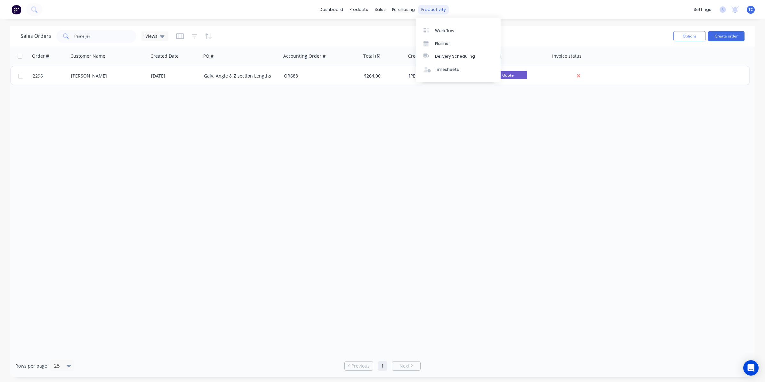
click at [426, 10] on div "productivity" at bounding box center [433, 10] width 31 height 10
click at [444, 29] on div "Workflow" at bounding box center [444, 31] width 19 height 6
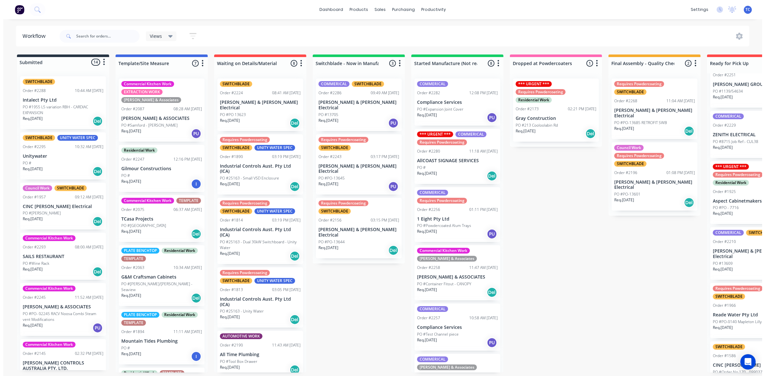
scroll to position [27, 0]
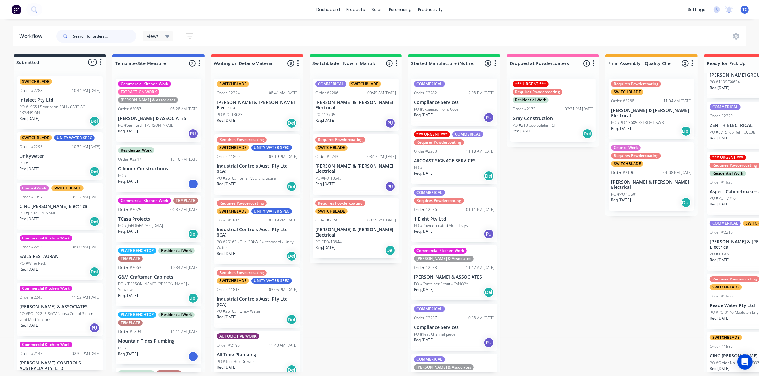
click at [92, 34] on input "text" at bounding box center [104, 36] width 63 height 13
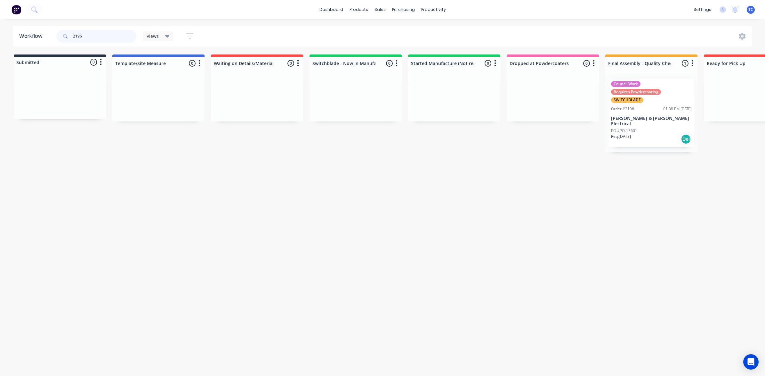
type input "2196"
click at [617, 162] on div "Workflow 2196 Views Save new view None (Default) edit SCSM - MAIN edit SUNCOAST…" at bounding box center [382, 194] width 765 height 337
click at [603, 152] on div "Workflow 2196 Views Save new view None (Default) edit SCSM - MAIN edit SUNCOAST…" at bounding box center [382, 194] width 765 height 337
click at [622, 110] on div "Order #2196" at bounding box center [622, 109] width 23 height 6
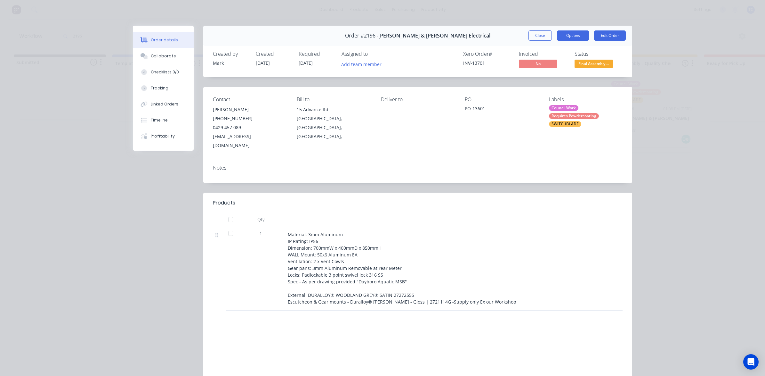
click at [571, 33] on button "Options" at bounding box center [573, 35] width 32 height 10
click at [546, 77] on div "Delivery Docket" at bounding box center [556, 77] width 56 height 9
click at [538, 76] on div "Standard" at bounding box center [556, 77] width 56 height 9
click at [531, 36] on button "Close" at bounding box center [540, 35] width 23 height 10
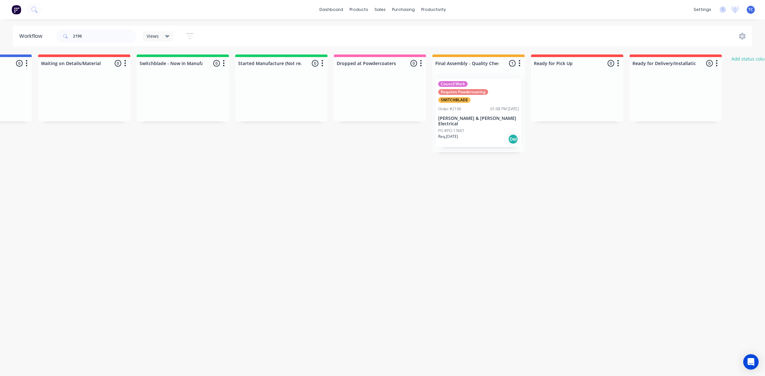
scroll to position [0, 177]
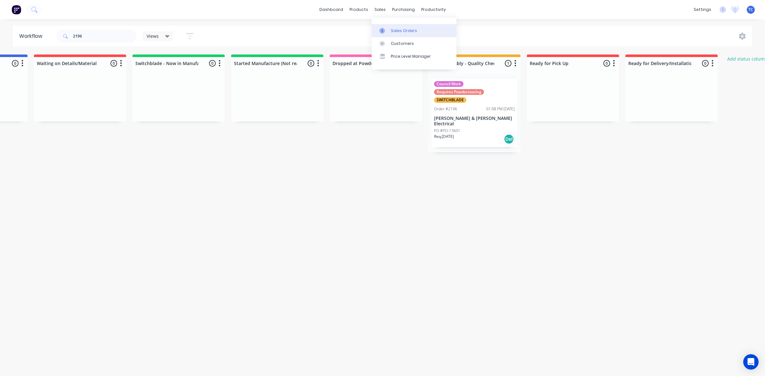
click at [395, 29] on div "Sales Orders" at bounding box center [404, 31] width 26 height 6
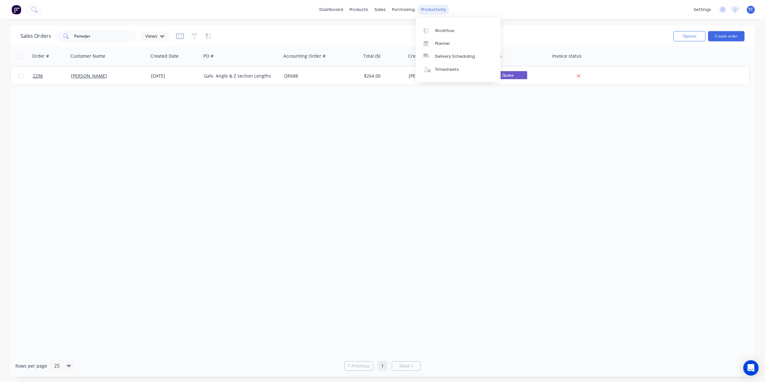
click at [435, 8] on div "productivity" at bounding box center [433, 10] width 31 height 10
click at [443, 29] on div "Workflow" at bounding box center [444, 31] width 19 height 6
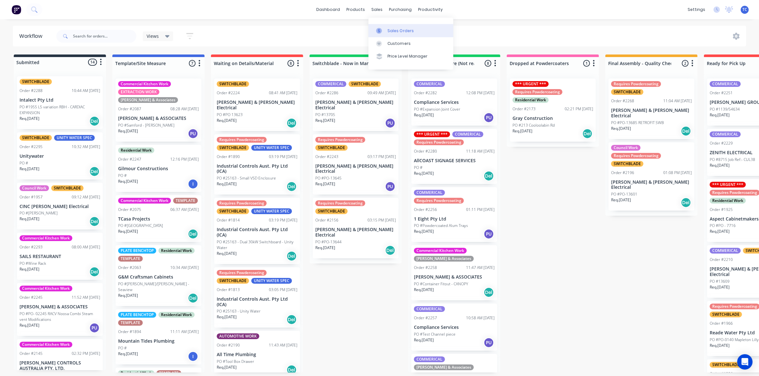
click at [392, 30] on div "Sales Orders" at bounding box center [401, 31] width 26 height 6
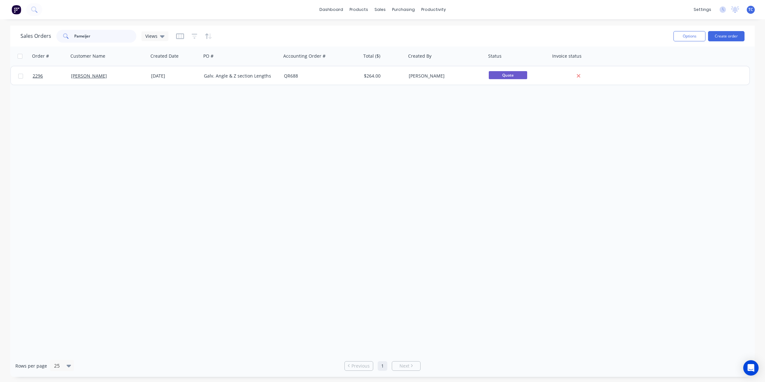
drag, startPoint x: 93, startPoint y: 34, endPoint x: 73, endPoint y: 32, distance: 20.6
click at [73, 32] on div "Pameijer" at bounding box center [96, 36] width 80 height 13
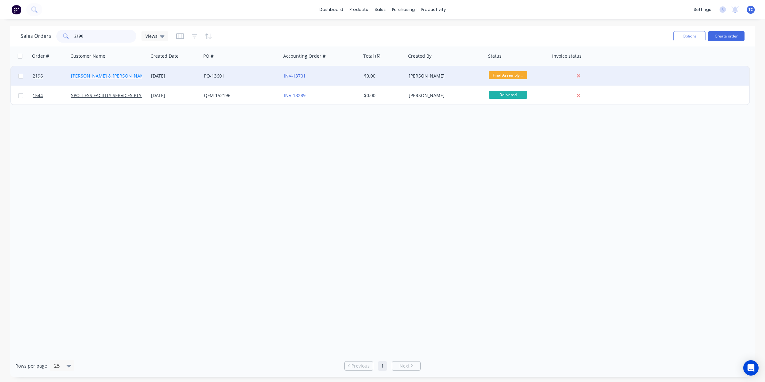
type input "2196"
click at [102, 74] on link "[PERSON_NAME] & [PERSON_NAME] Electrical" at bounding box center [120, 76] width 98 height 6
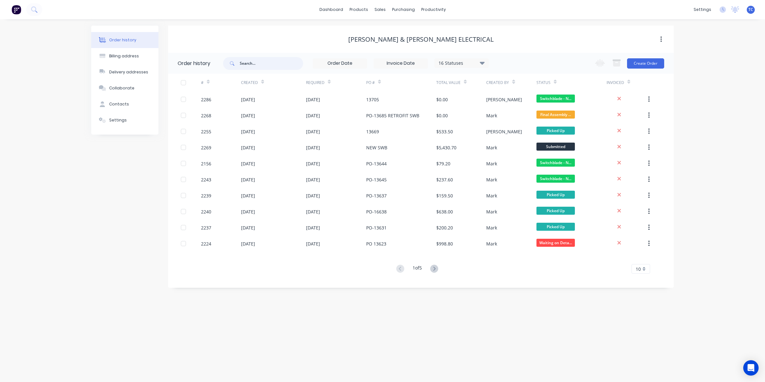
click at [242, 62] on input "text" at bounding box center [271, 63] width 63 height 13
type input "2196"
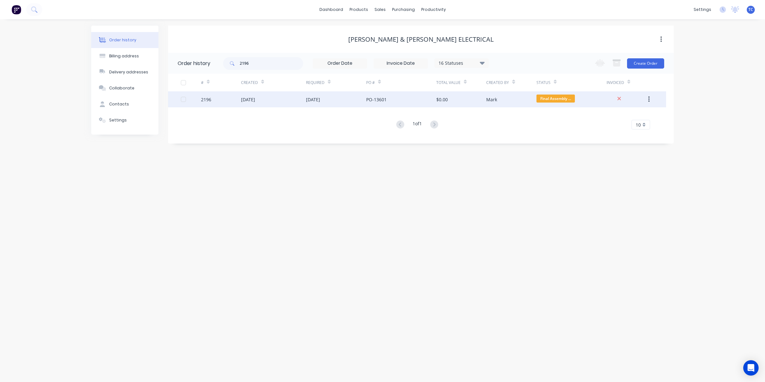
click at [255, 101] on div "[DATE]" at bounding box center [248, 99] width 14 height 7
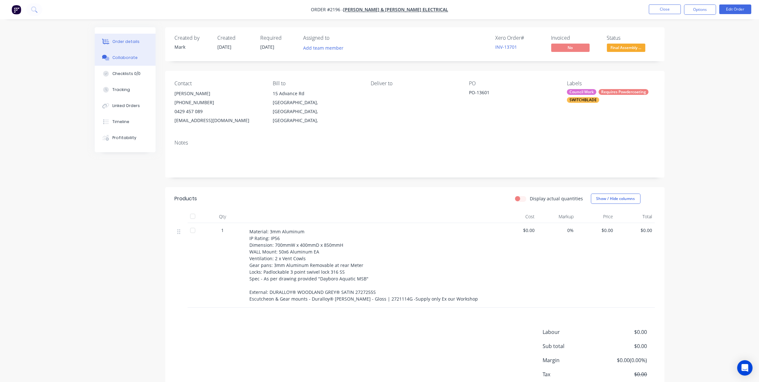
click at [122, 58] on div "Collaborate" at bounding box center [124, 58] width 25 height 6
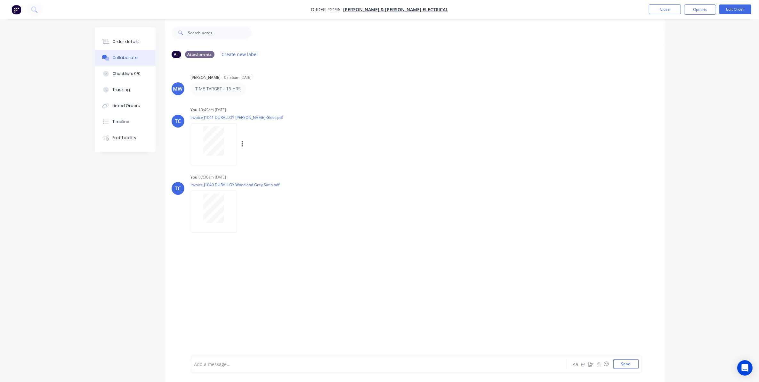
scroll to position [10, 0]
click at [121, 89] on div "Tracking" at bounding box center [121, 90] width 18 height 6
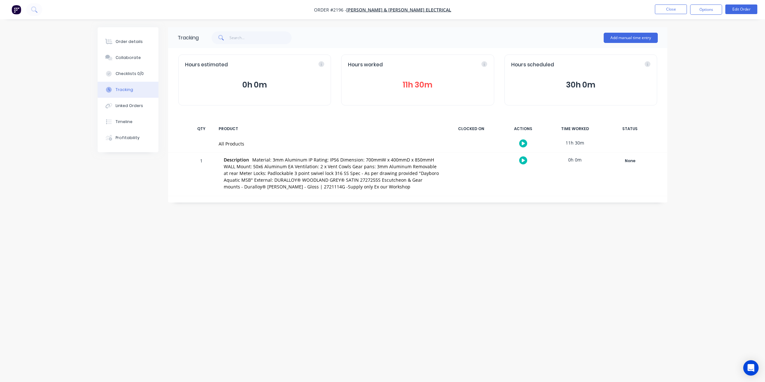
click at [418, 83] on button "11h 30m" at bounding box center [417, 85] width 139 height 12
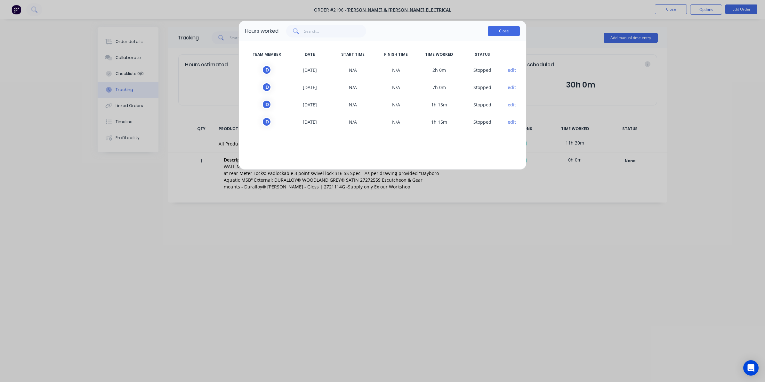
click at [499, 30] on button "Close" at bounding box center [504, 31] width 32 height 10
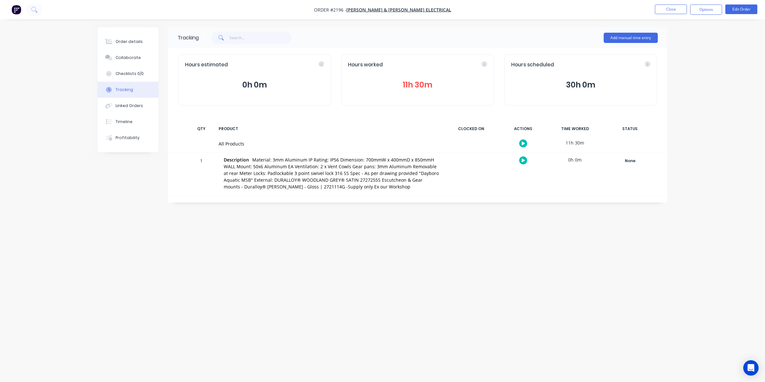
click at [412, 82] on button "11h 30m" at bounding box center [417, 85] width 139 height 12
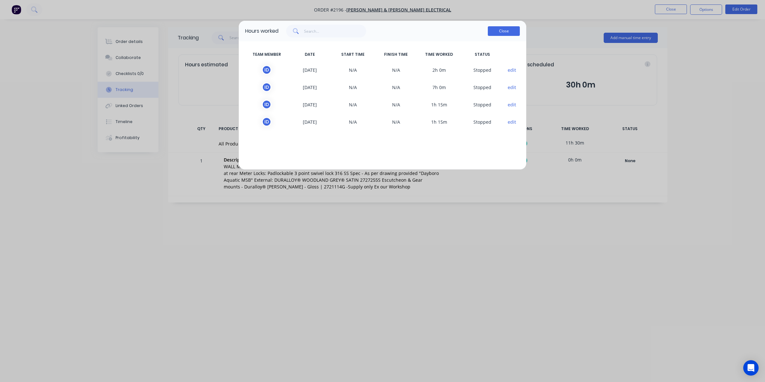
click at [502, 28] on button "Close" at bounding box center [504, 31] width 32 height 10
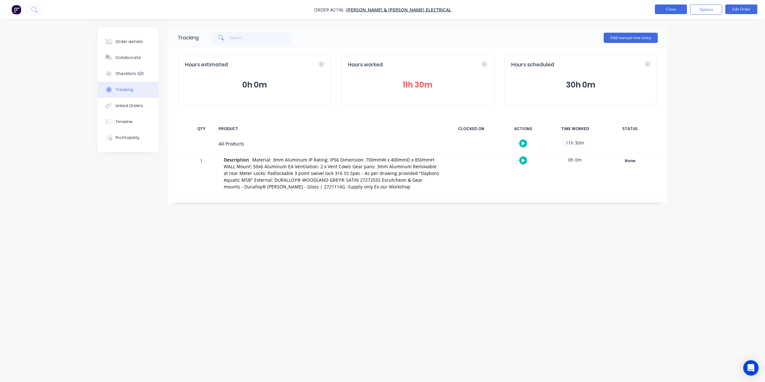
click at [666, 8] on button "Close" at bounding box center [671, 9] width 32 height 10
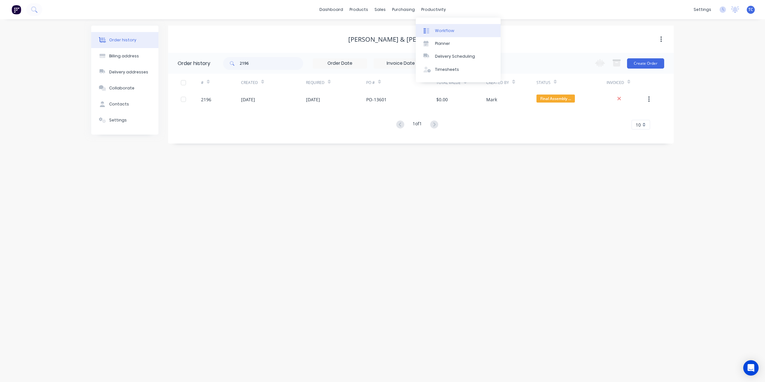
click at [443, 28] on div "Workflow" at bounding box center [444, 31] width 19 height 6
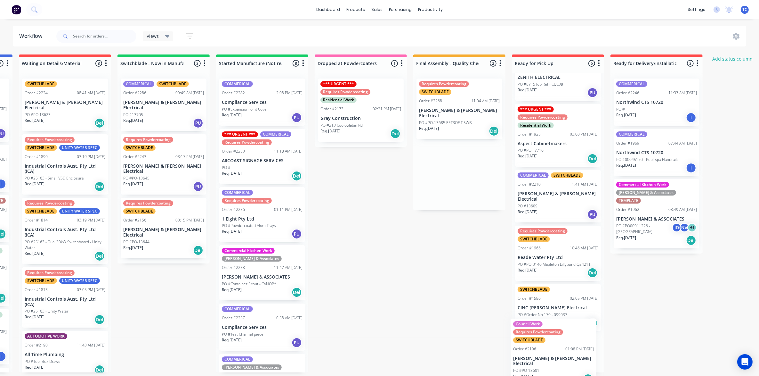
scroll to position [93, 0]
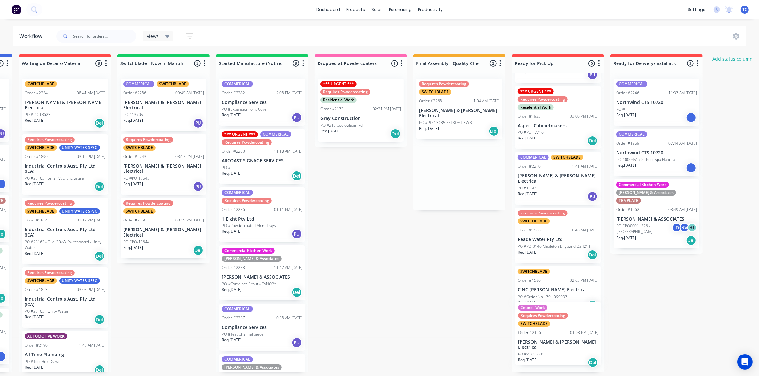
drag, startPoint x: 631, startPoint y: 172, endPoint x: 540, endPoint y: 339, distance: 190.3
click at [540, 339] on div "Submitted 14 Status colour #273444 hex #273444 Save Cancel Summaries Total orde…" at bounding box center [337, 213] width 1068 height 318
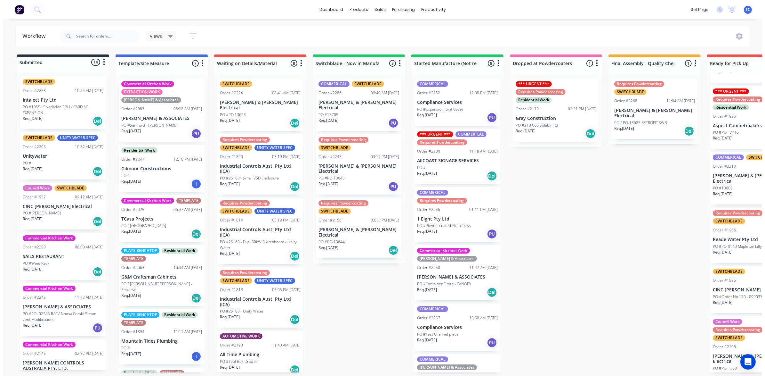
scroll to position [0, 0]
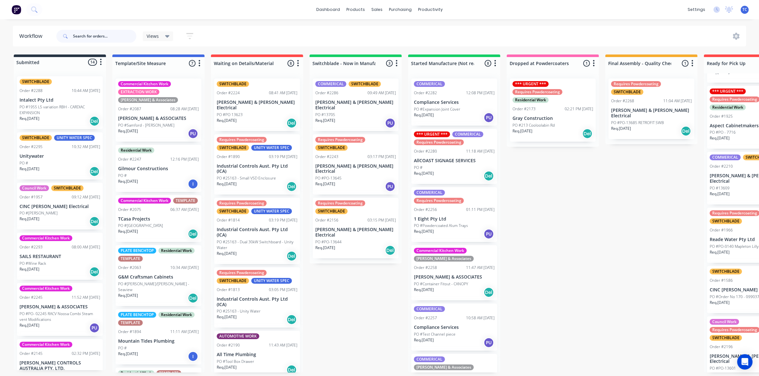
click at [89, 34] on input "text" at bounding box center [104, 36] width 63 height 13
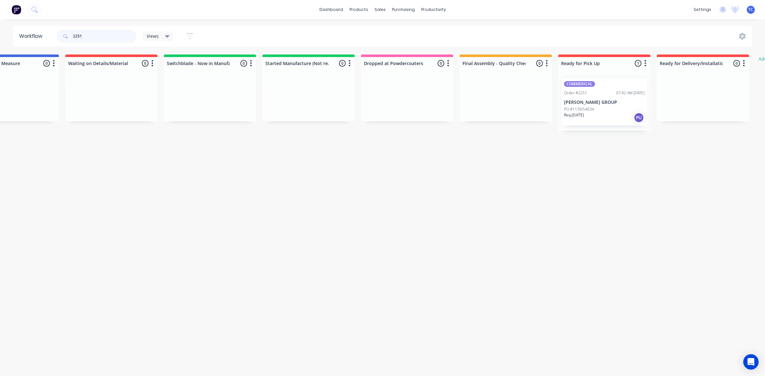
scroll to position [0, 146]
type input "2251"
click at [404, 29] on div "Sales Orders" at bounding box center [404, 31] width 26 height 6
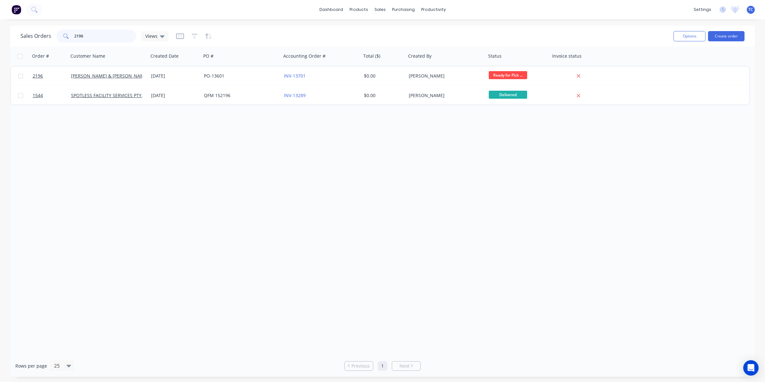
drag, startPoint x: 84, startPoint y: 36, endPoint x: 70, endPoint y: 31, distance: 13.9
click at [70, 31] on div "2196" at bounding box center [96, 36] width 80 height 13
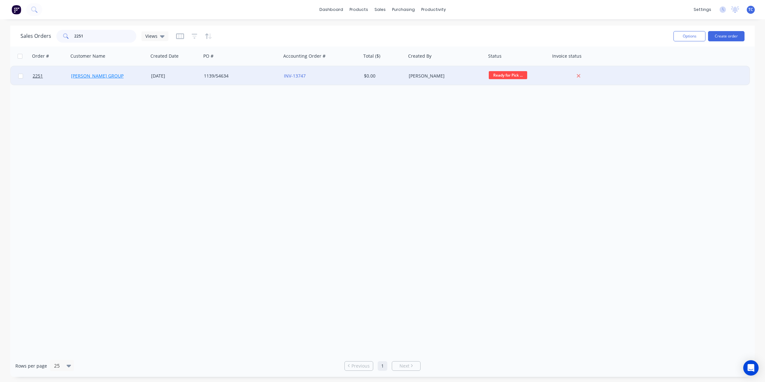
type input "2251"
click at [96, 75] on link "[PERSON_NAME] GROUP" at bounding box center [97, 76] width 53 height 6
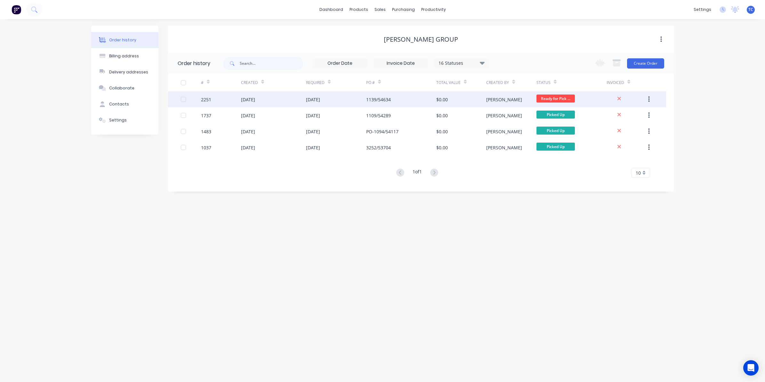
click at [255, 98] on div "[DATE]" at bounding box center [248, 99] width 14 height 7
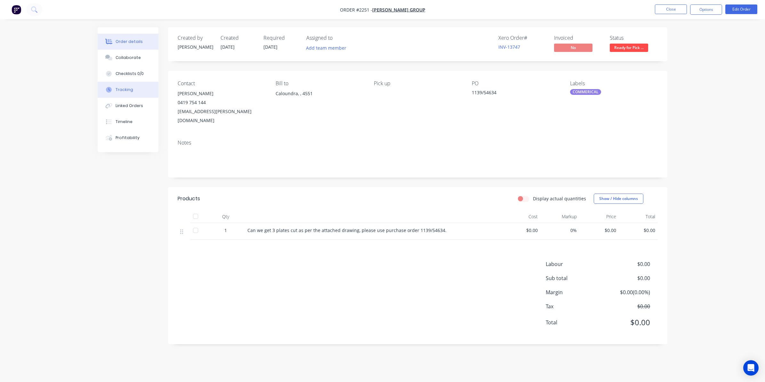
click at [122, 89] on div "Tracking" at bounding box center [125, 90] width 18 height 6
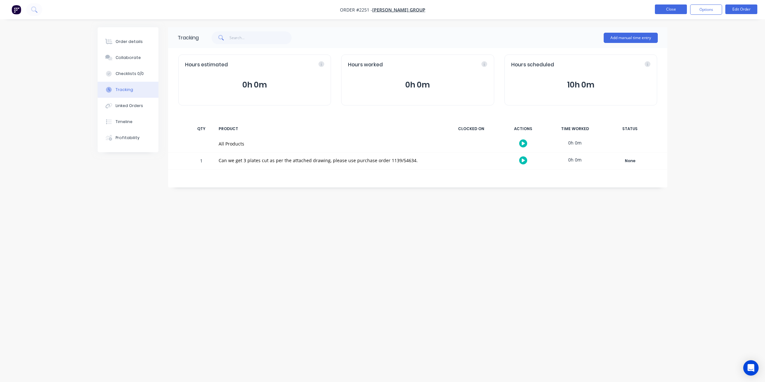
click at [668, 9] on button "Close" at bounding box center [671, 9] width 32 height 10
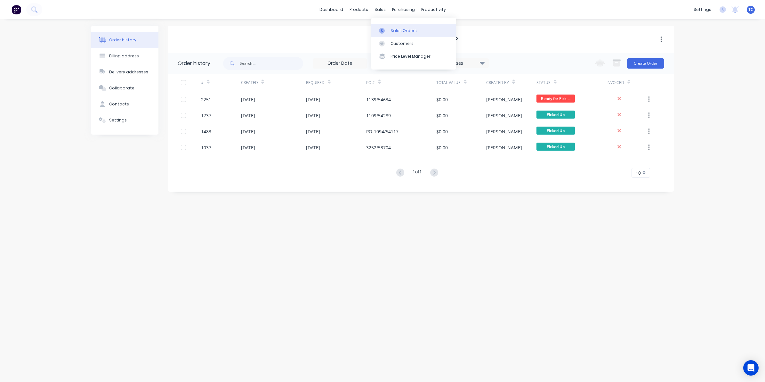
click at [394, 30] on div "Sales Orders" at bounding box center [404, 31] width 26 height 6
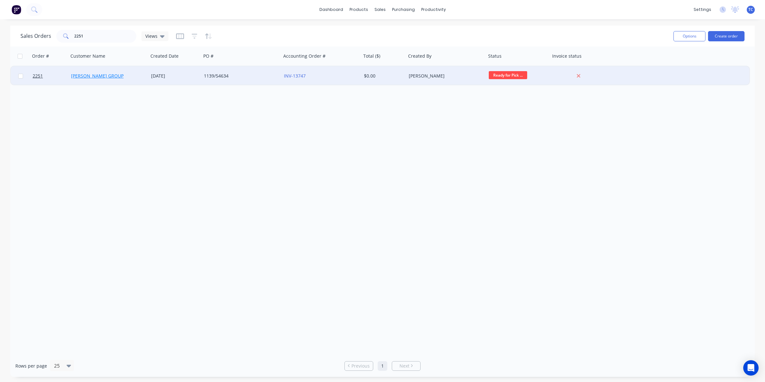
click at [91, 75] on link "[PERSON_NAME] GROUP" at bounding box center [97, 76] width 53 height 6
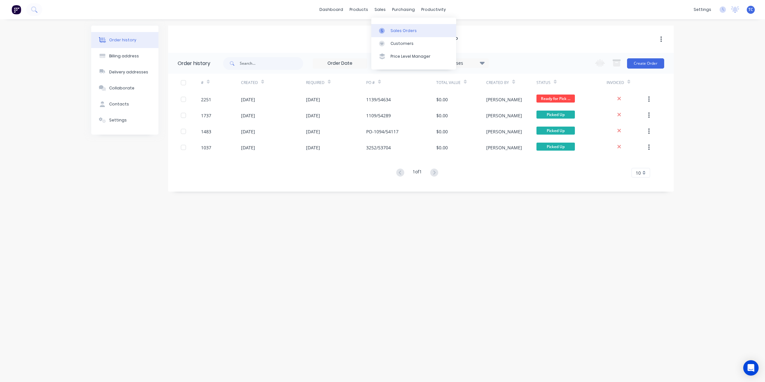
click at [394, 31] on div "Sales Orders" at bounding box center [404, 31] width 26 height 6
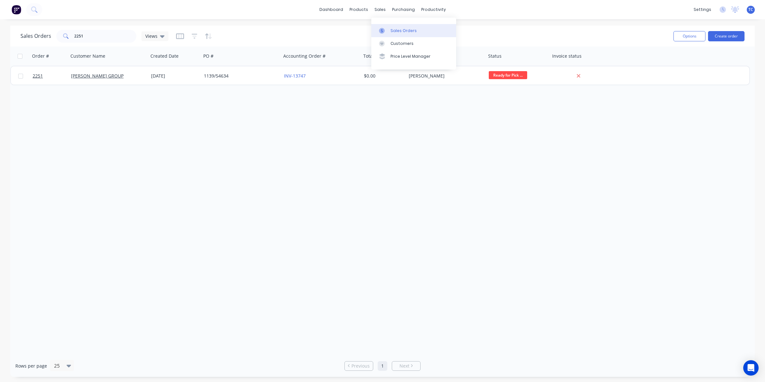
click at [393, 30] on div "Sales Orders" at bounding box center [404, 31] width 26 height 6
drag, startPoint x: 84, startPoint y: 35, endPoint x: 73, endPoint y: 35, distance: 11.2
click at [73, 35] on div "2251" at bounding box center [96, 36] width 80 height 13
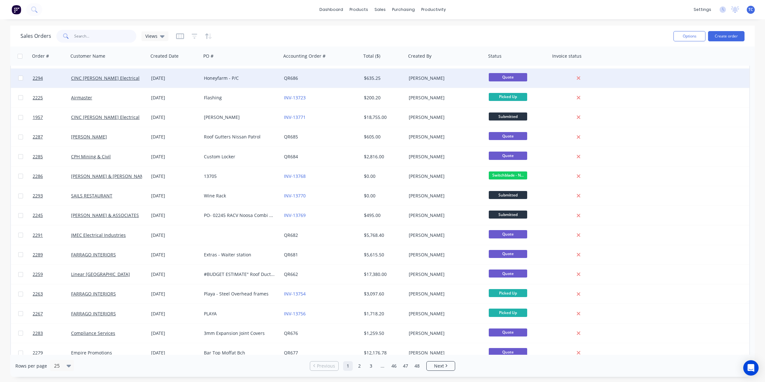
scroll to position [201, 0]
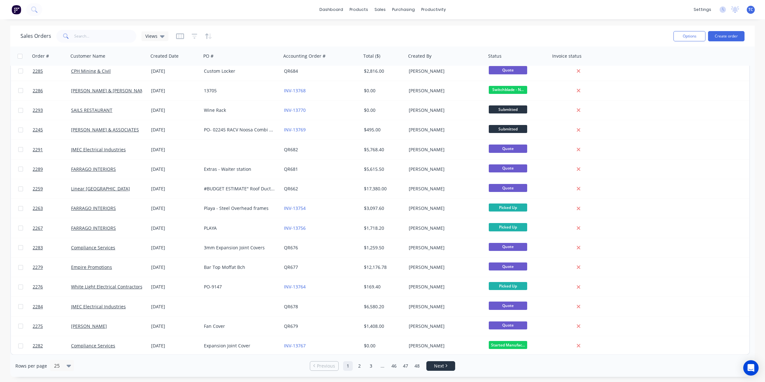
click at [441, 364] on span "Next" at bounding box center [439, 366] width 10 height 6
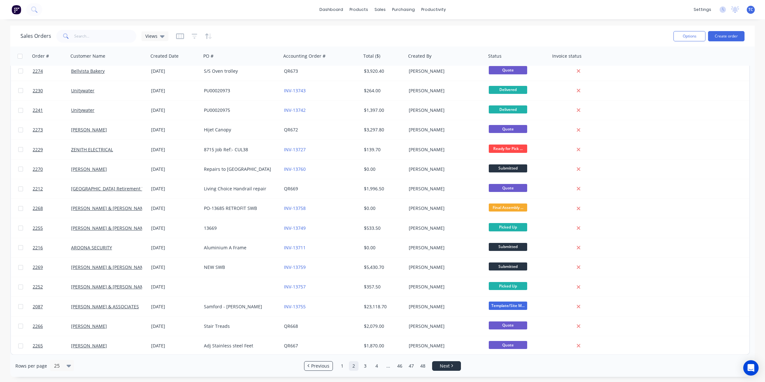
click at [443, 367] on span "Next" at bounding box center [445, 366] width 10 height 6
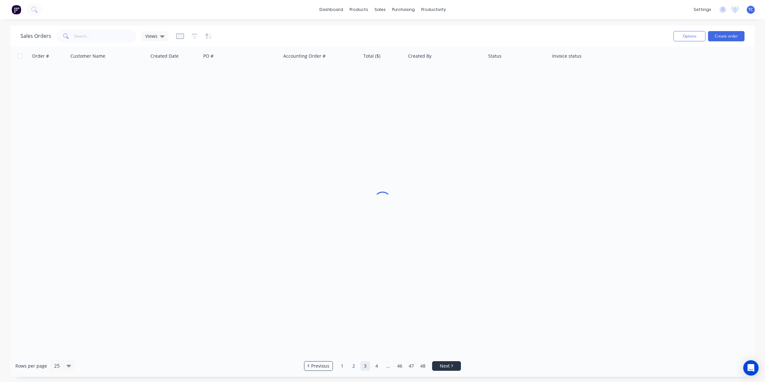
scroll to position [0, 0]
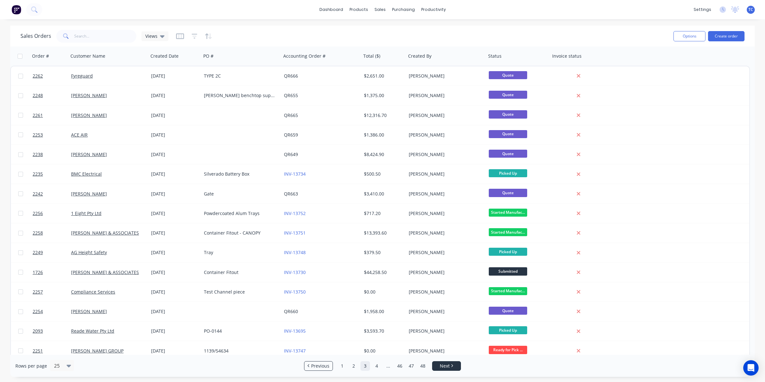
click at [447, 364] on span "Next" at bounding box center [445, 366] width 10 height 6
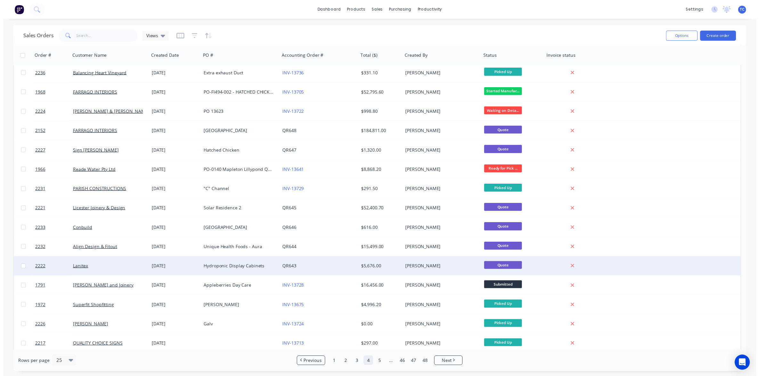
scroll to position [160, 0]
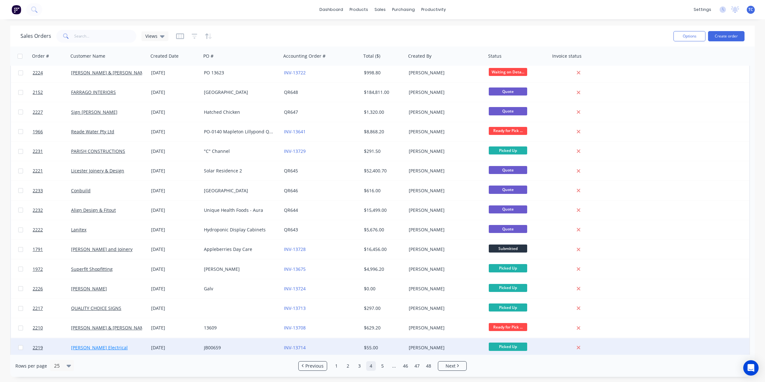
click at [103, 347] on link "[PERSON_NAME] Electrical" at bounding box center [99, 347] width 57 height 6
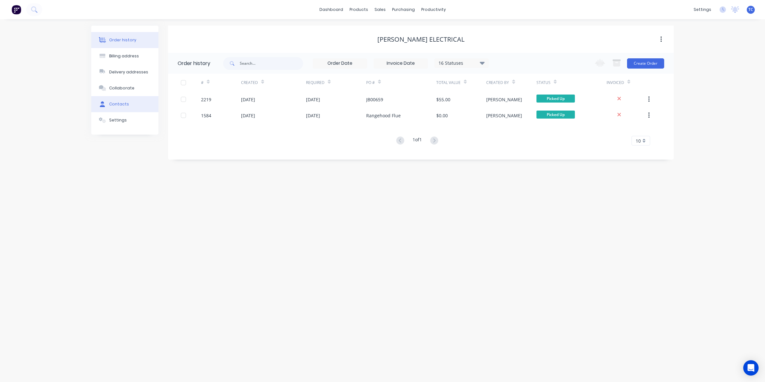
click at [114, 105] on div "Contacts" at bounding box center [119, 104] width 20 height 6
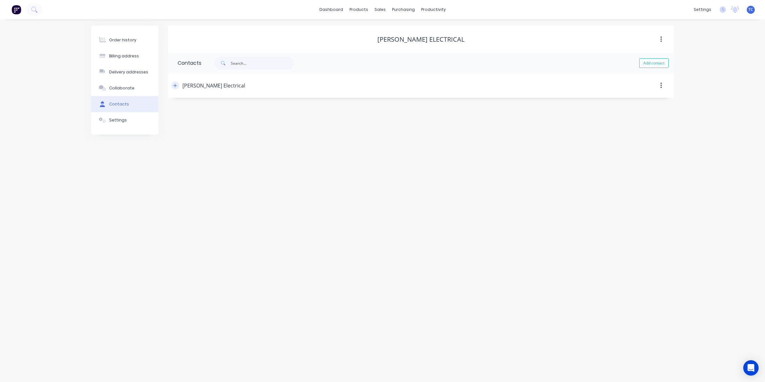
click at [176, 85] on icon "button" at bounding box center [175, 85] width 4 height 4
click at [122, 55] on div "Billing address" at bounding box center [124, 56] width 30 height 6
select select "AU"
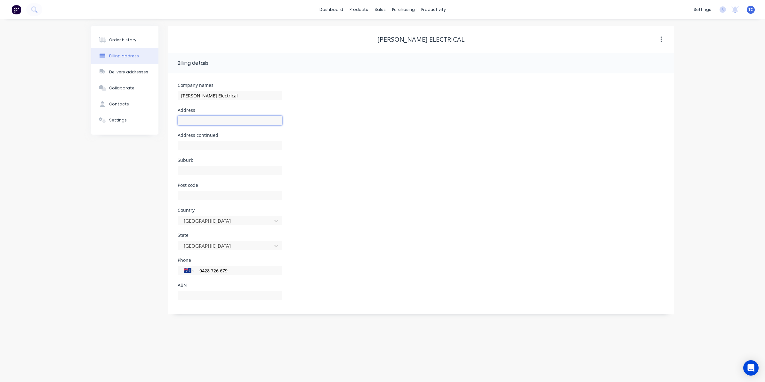
click at [184, 120] on input "text" at bounding box center [230, 121] width 105 height 10
type input "Yorlambu Parade"
click at [185, 170] on input "text" at bounding box center [230, 171] width 105 height 10
type input "Maroochydore"
click at [321, 148] on div "Address continued" at bounding box center [421, 145] width 487 height 25
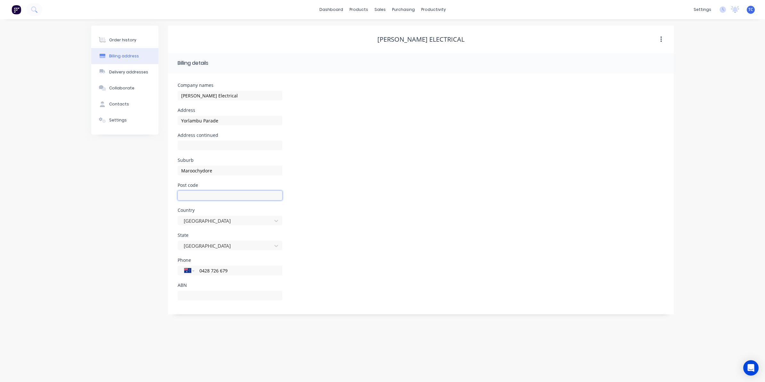
click at [186, 196] on input "text" at bounding box center [230, 196] width 105 height 10
type input "4558"
click at [340, 175] on div "Suburb Maroochydore" at bounding box center [421, 170] width 487 height 25
drag, startPoint x: 231, startPoint y: 270, endPoint x: 199, endPoint y: 270, distance: 32.0
click at [199, 270] on input "0428 726 679" at bounding box center [237, 270] width 77 height 7
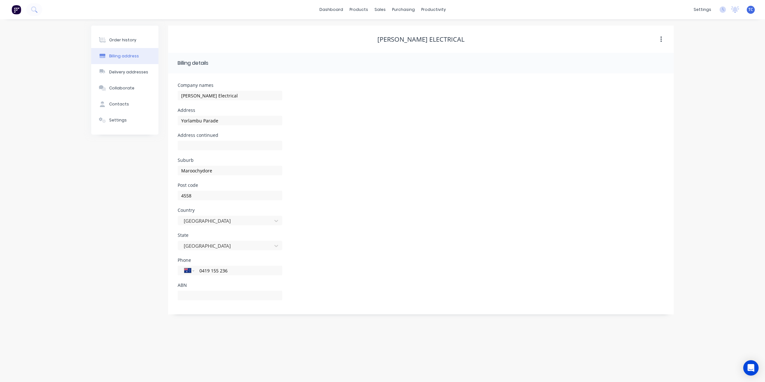
type input "0419 155 236"
click at [348, 243] on div "State [GEOGRAPHIC_DATA]" at bounding box center [421, 245] width 487 height 25
click at [116, 105] on div "Contacts" at bounding box center [119, 104] width 20 height 6
select select "AU"
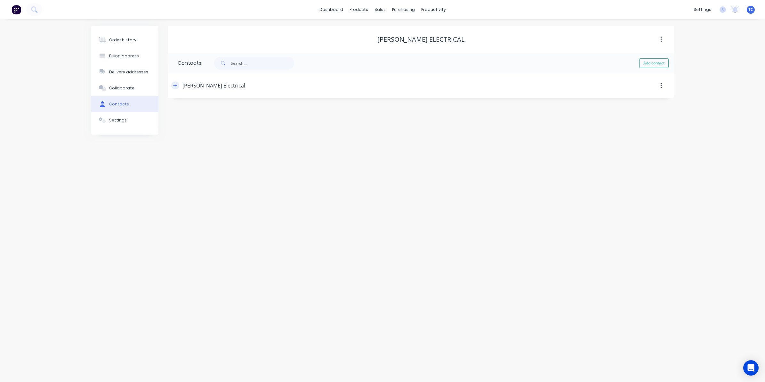
click at [175, 86] on icon "button" at bounding box center [176, 86] width 4 height 4
drag, startPoint x: 227, startPoint y: 110, endPoint x: 183, endPoint y: 110, distance: 44.5
click at [183, 110] on input "[PERSON_NAME] Electrical" at bounding box center [230, 110] width 105 height 10
type input "[PERSON_NAME]"
click at [414, 123] on div "Email address [EMAIL_ADDRESS][DOMAIN_NAME]" at bounding box center [421, 135] width 487 height 25
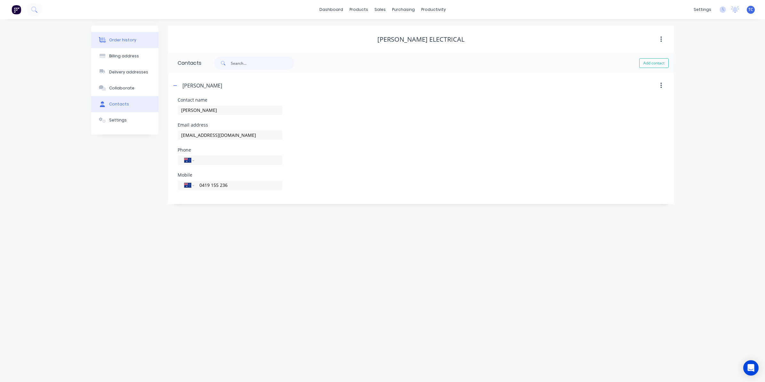
click at [127, 38] on div "Order history" at bounding box center [122, 40] width 27 height 6
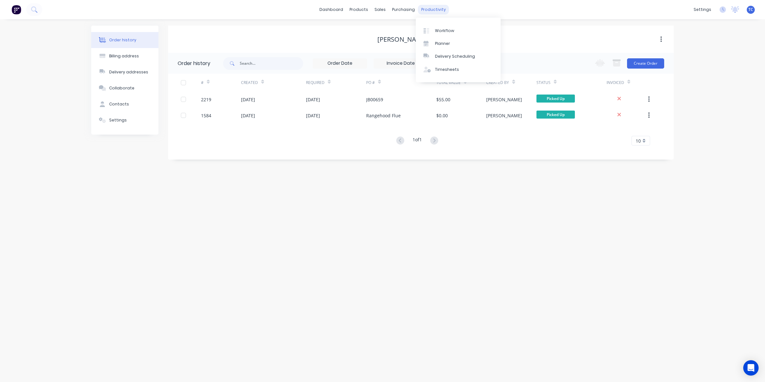
drag, startPoint x: 432, startPoint y: 7, endPoint x: 433, endPoint y: 14, distance: 6.8
click at [432, 7] on div "productivity" at bounding box center [433, 10] width 31 height 10
click at [443, 28] on div "Workflow" at bounding box center [444, 31] width 19 height 6
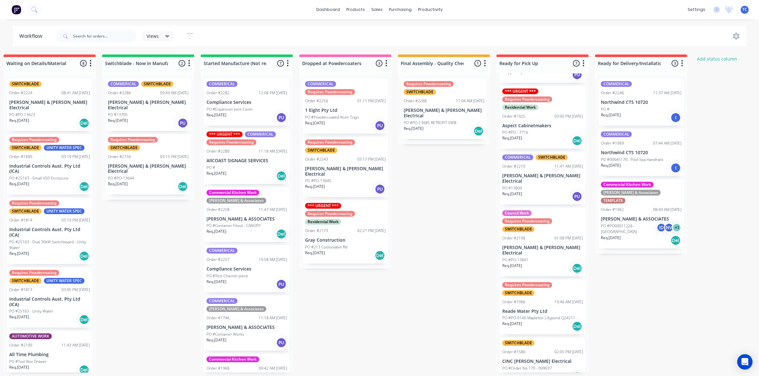
scroll to position [0, 208]
click at [86, 36] on input "text" at bounding box center [104, 36] width 63 height 13
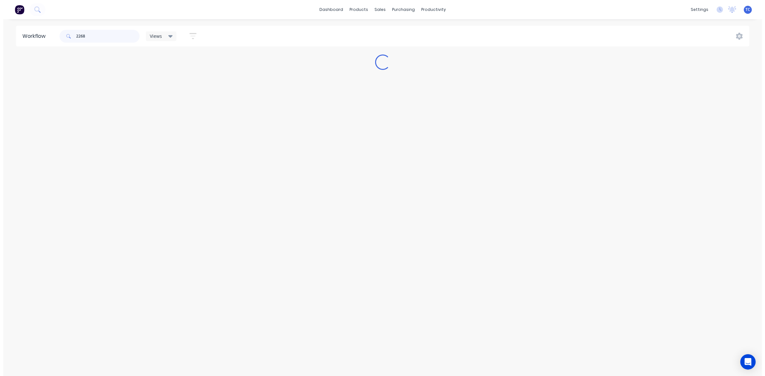
scroll to position [0, 0]
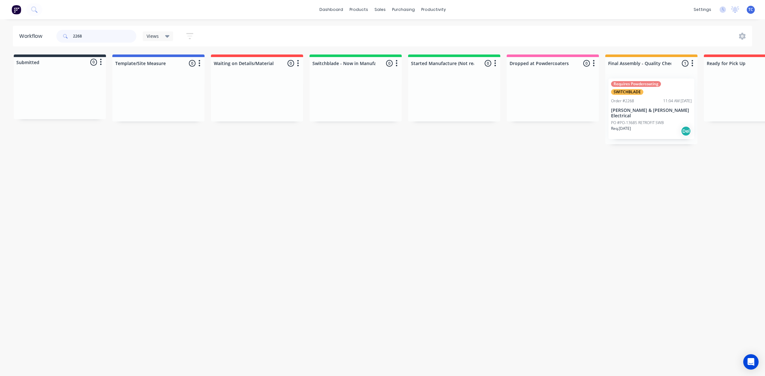
type input "2268"
click at [635, 107] on div "Requires Powdercoating SWITCHBLADE Order #2268 11:04 AM [DATE] [PERSON_NAME] & …" at bounding box center [652, 108] width 86 height 61
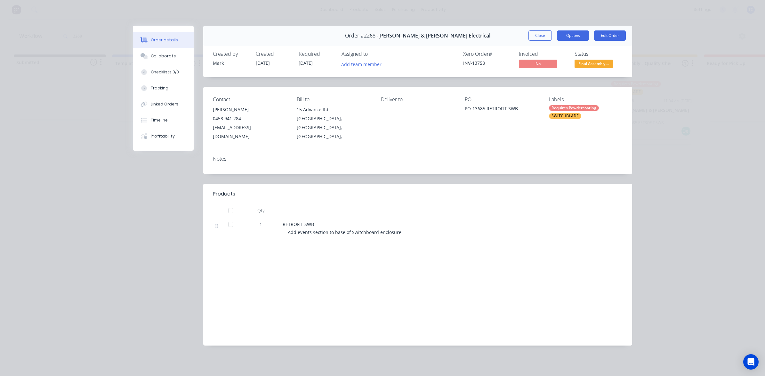
click at [576, 32] on button "Options" at bounding box center [573, 35] width 32 height 10
click at [551, 76] on div "Delivery Docket" at bounding box center [556, 77] width 56 height 9
click at [550, 76] on div "Standard" at bounding box center [556, 77] width 56 height 9
click at [540, 33] on button "Close" at bounding box center [540, 35] width 23 height 10
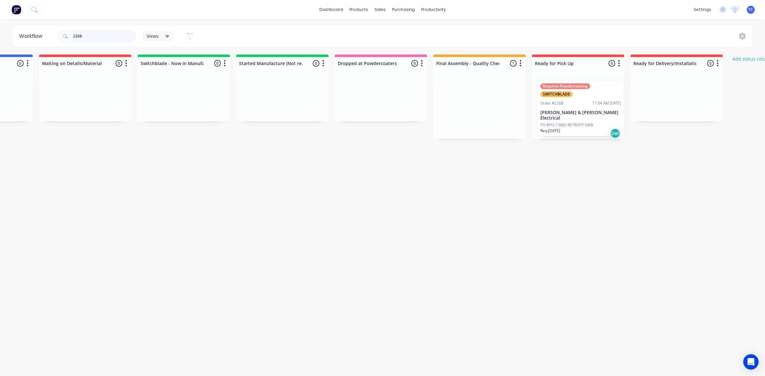
drag, startPoint x: 636, startPoint y: 109, endPoint x: 561, endPoint y: 112, distance: 75.6
click at [561, 112] on div "Submitted 0 Status colour #273444 hex #273444 Save Cancel Summaries Total order…" at bounding box center [357, 96] width 1068 height 84
click at [559, 111] on div at bounding box center [576, 105] width 92 height 65
